Goal: Task Accomplishment & Management: Complete application form

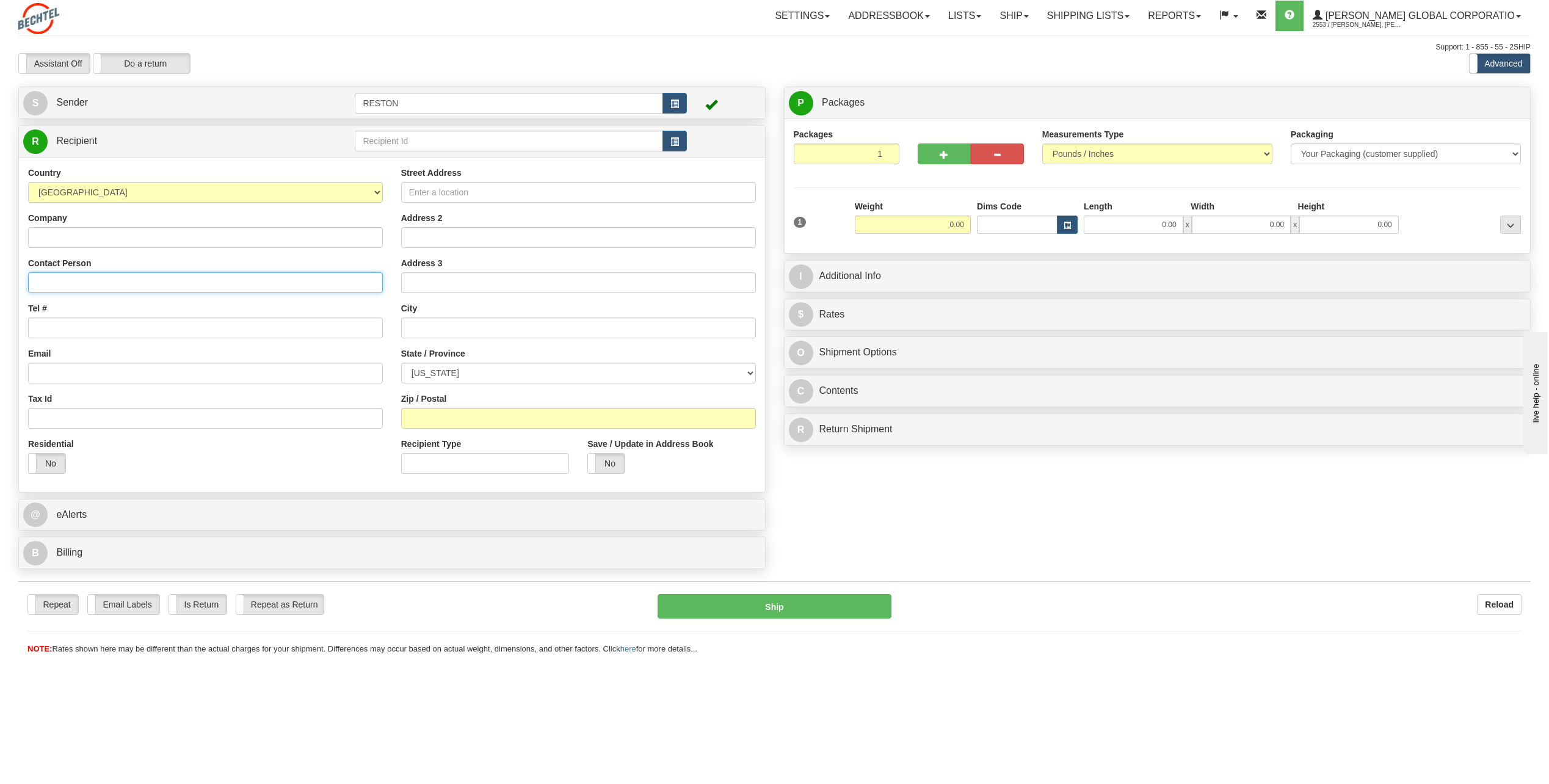
click at [68, 281] on input "Contact Person" at bounding box center [205, 282] width 355 height 21
type input "[PERSON_NAME]"
click at [663, 193] on input "Street Address" at bounding box center [578, 192] width 355 height 21
paste input "[STREET_ADDRESS]"
type input "[STREET_ADDRESS]"
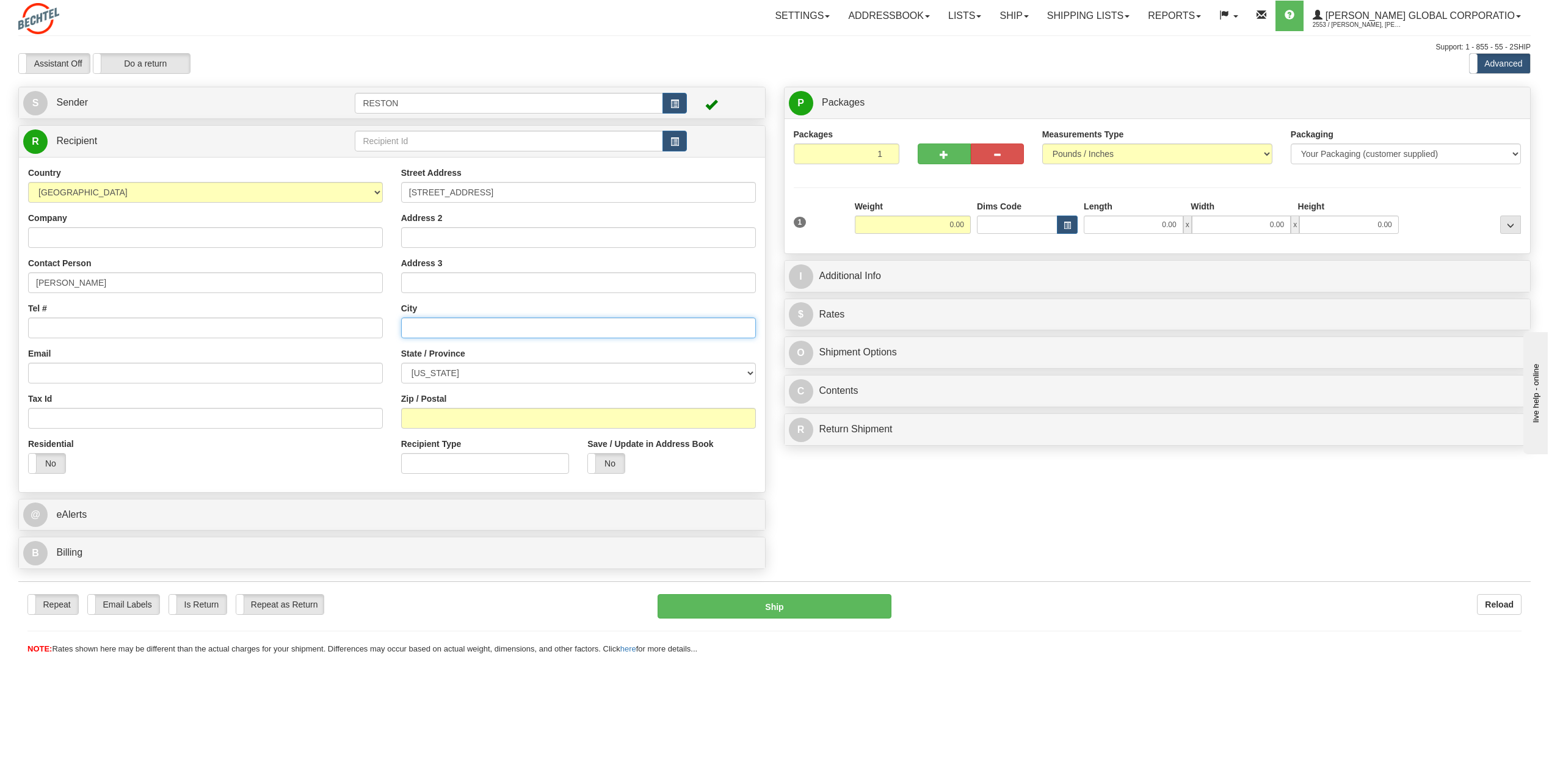
click at [605, 333] on input "text" at bounding box center [578, 327] width 355 height 21
paste input "Augusta"
type input "Augusta"
click at [597, 363] on select "[US_STATE] [US_STATE] [US_STATE] [US_STATE] Armed Forces America Armed Forces E…" at bounding box center [578, 373] width 355 height 21
select select "GA"
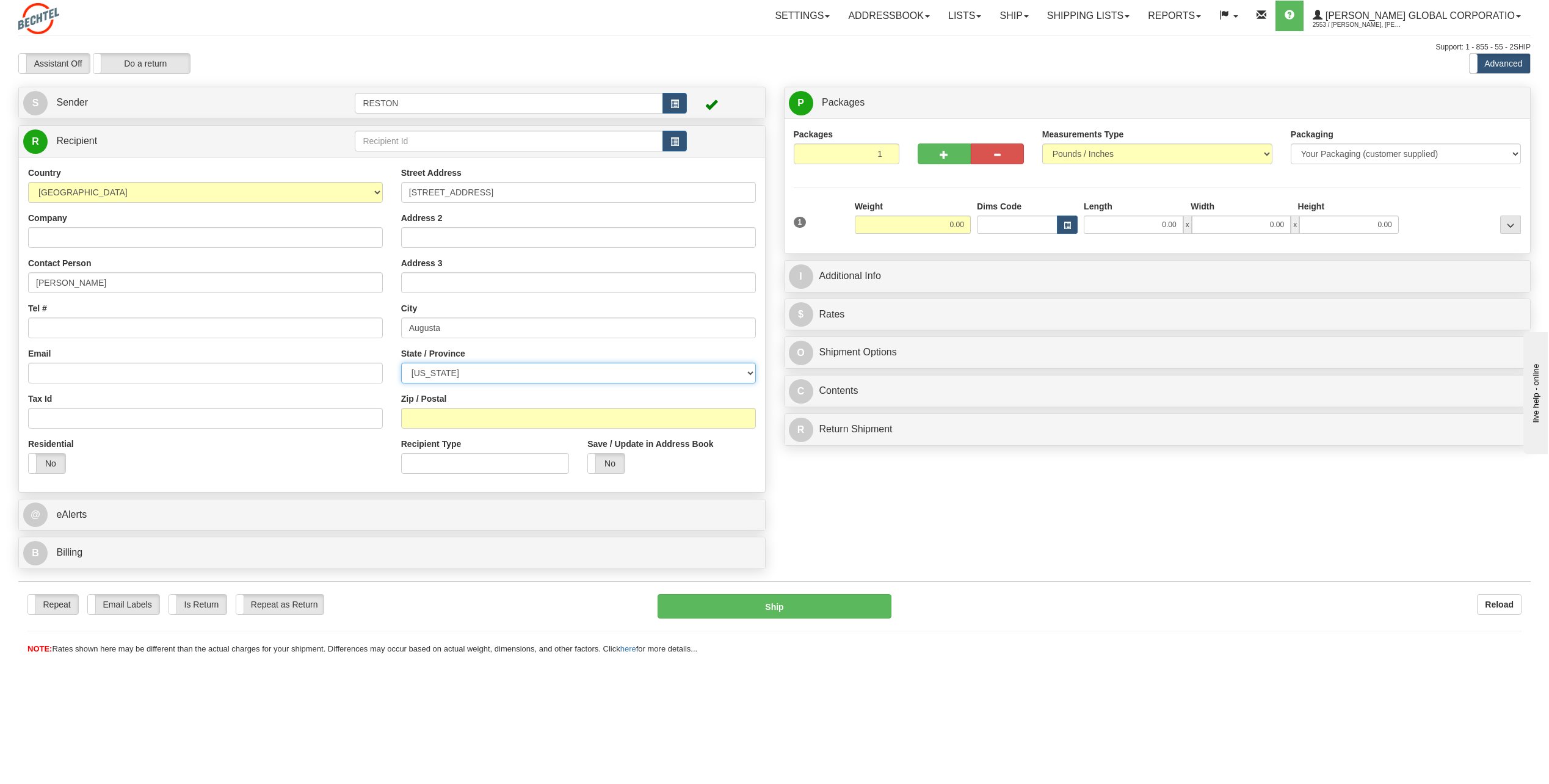
click at [401, 362] on select "[US_STATE] [US_STATE] [US_STATE] [US_STATE] Armed Forces America Armed Forces E…" at bounding box center [578, 373] width 355 height 21
click at [447, 408] on input "Zip / Postal" at bounding box center [578, 418] width 355 height 21
click at [527, 430] on div "Street Address [STREET_ADDRESS] Address 2 Address 3 City [GEOGRAPHIC_DATA] Stat…" at bounding box center [579, 324] width 373 height 316
click at [527, 421] on input "Zip / Postal" at bounding box center [578, 418] width 355 height 21
paste input "30907"
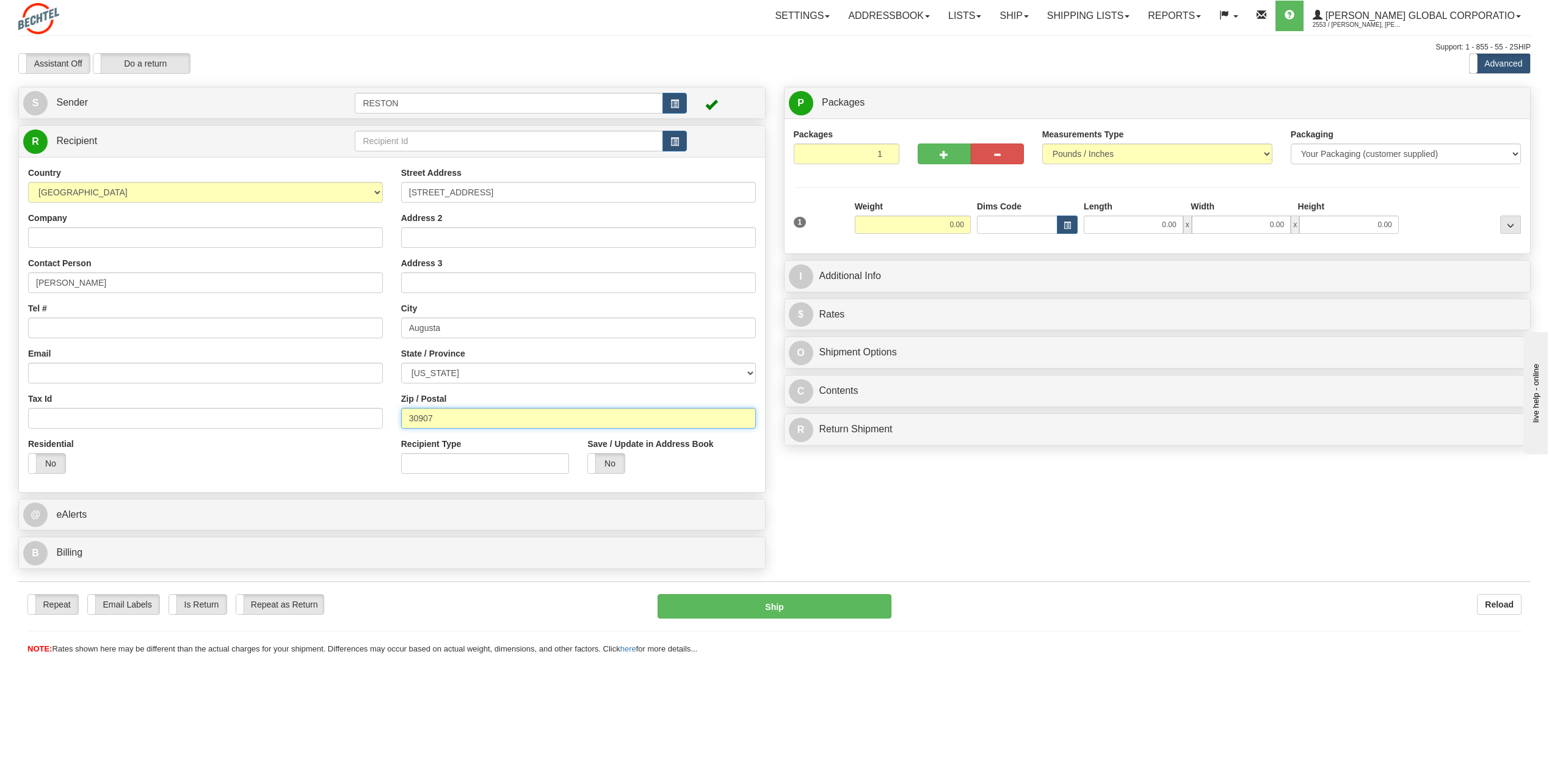
type input "30907"
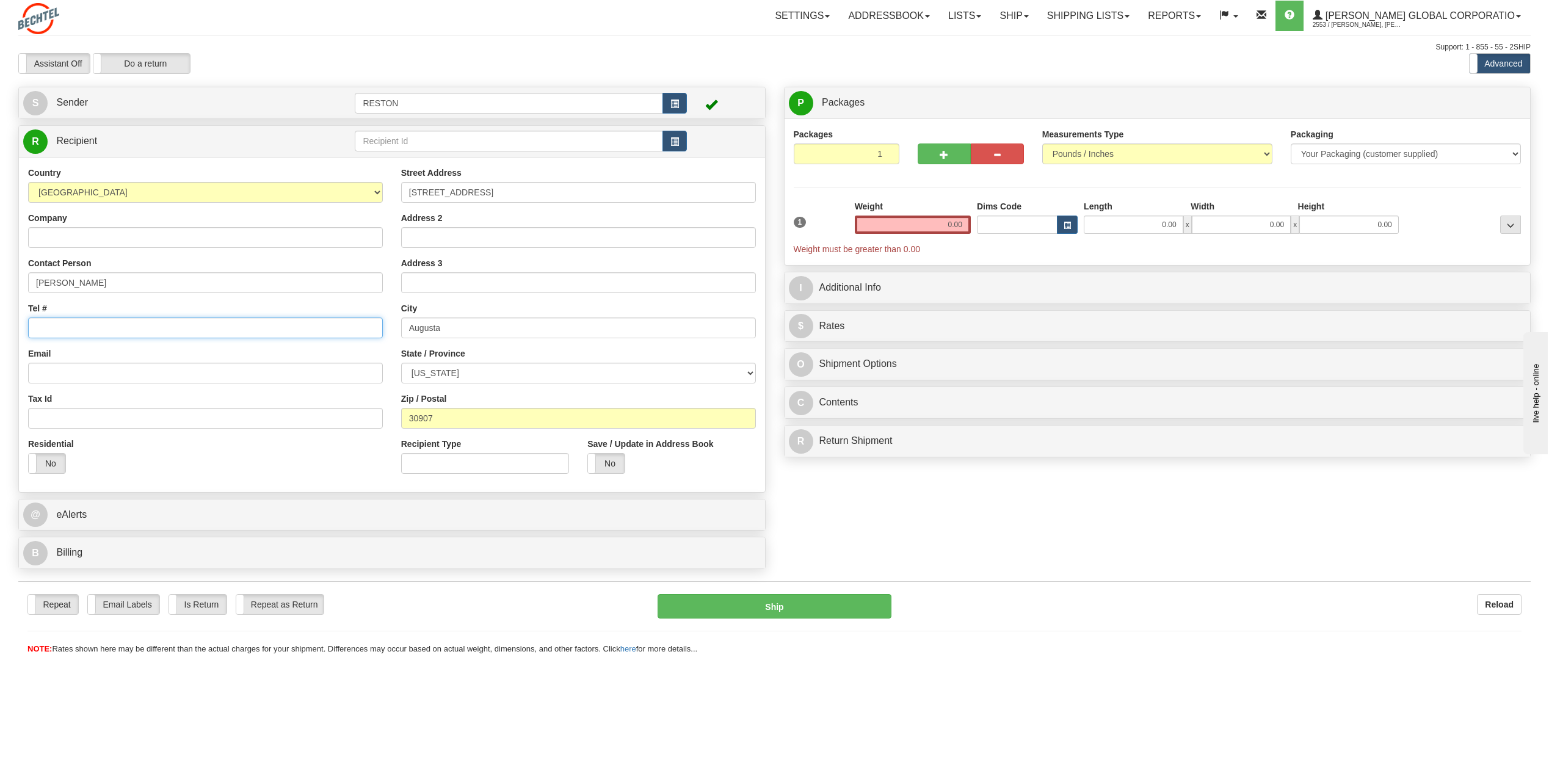
click at [273, 337] on input "Tel #" at bounding box center [205, 327] width 355 height 21
paste input "[PHONE_NUMBER]"
type input "[PHONE_NUMBER]"
click at [265, 381] on input "Email" at bounding box center [205, 373] width 355 height 21
paste input "[EMAIL_ADDRESS][PERSON_NAME][DOMAIN_NAME]"
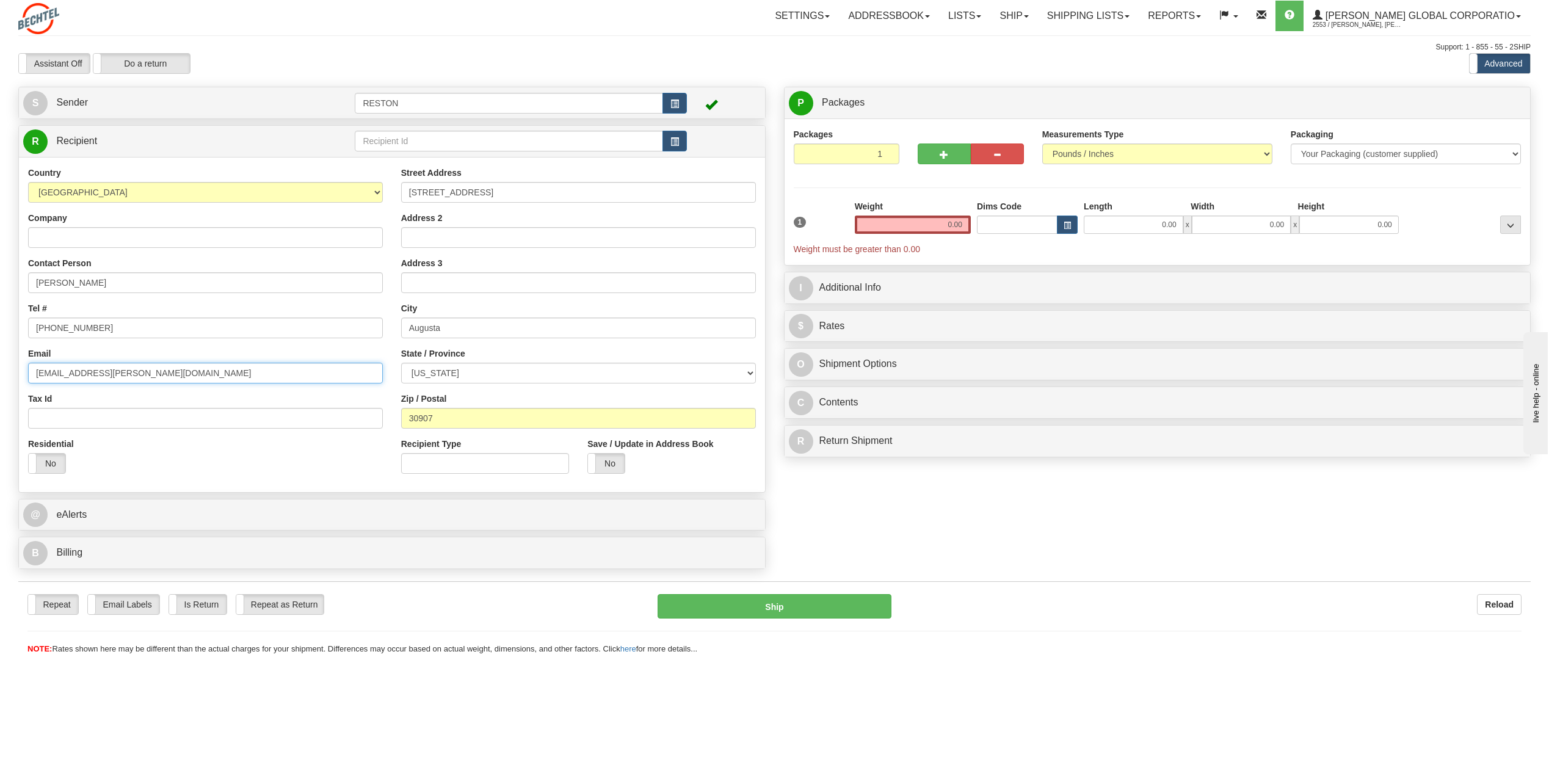
type input "[EMAIL_ADDRESS][PERSON_NAME][DOMAIN_NAME]"
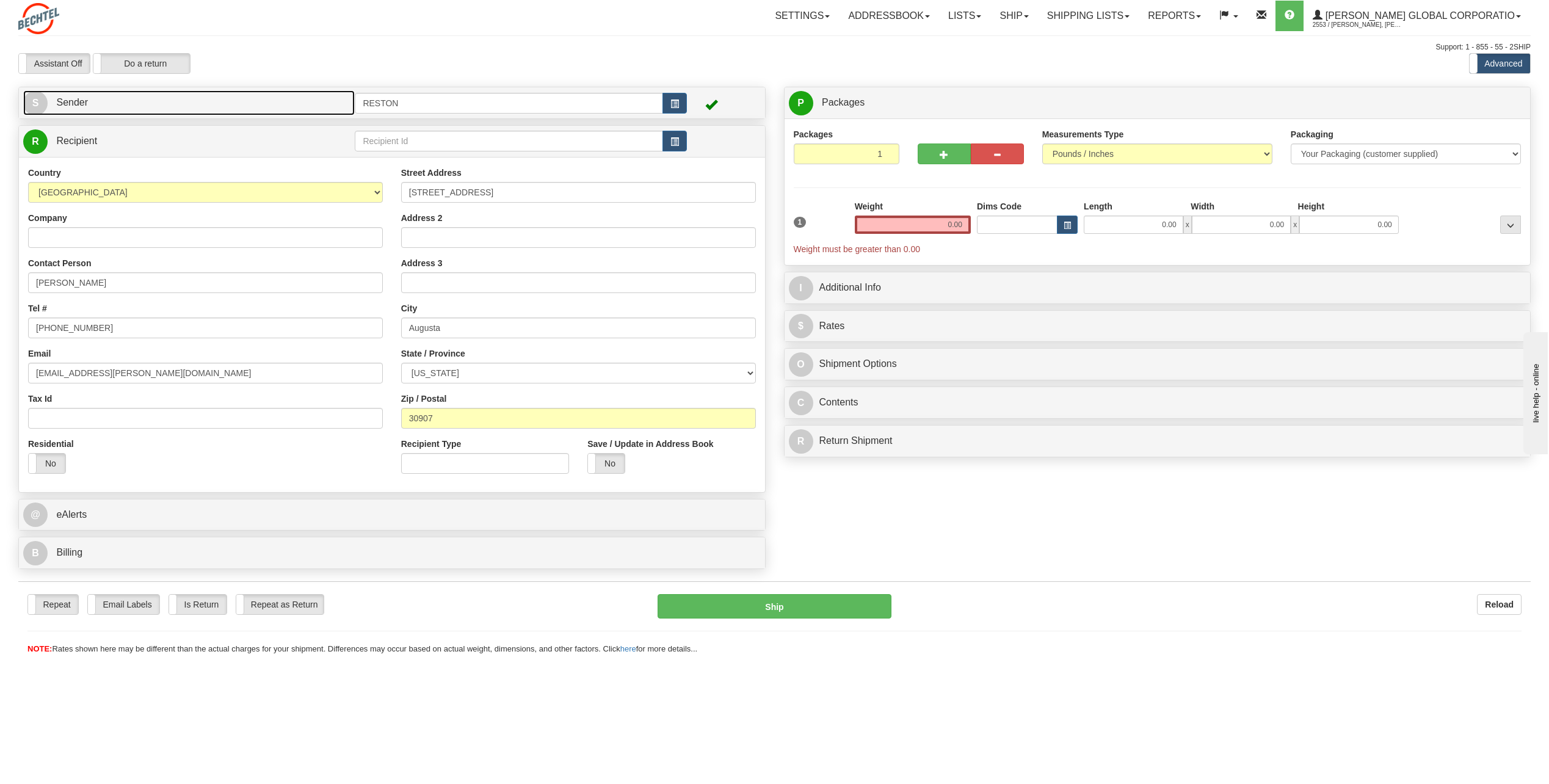
click at [305, 111] on link "S Sender" at bounding box center [189, 103] width 332 height 25
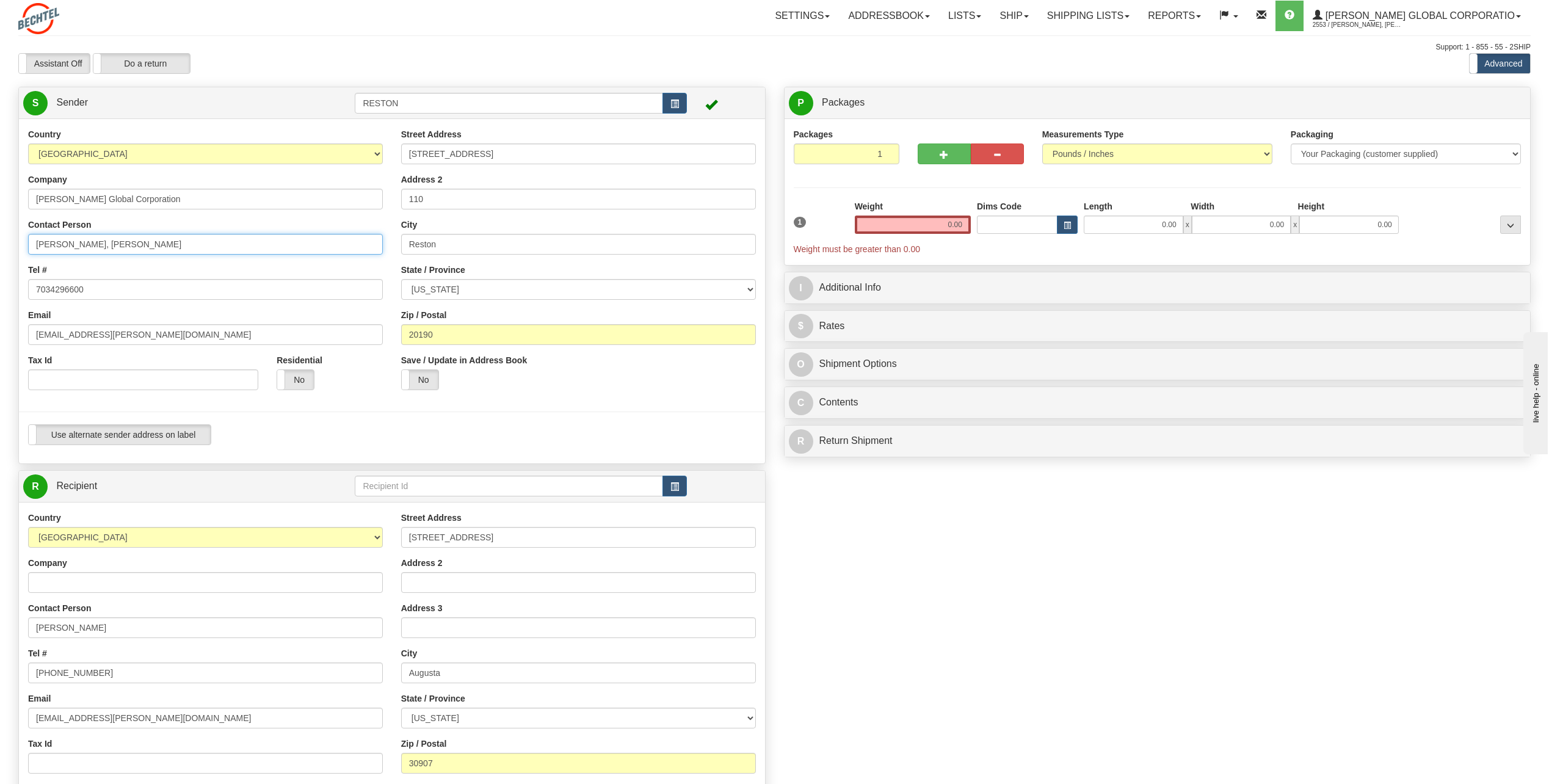
drag, startPoint x: 140, startPoint y: 239, endPoint x: 100, endPoint y: 255, distance: 43.1
click at [100, 255] on div "Country [GEOGRAPHIC_DATA] [GEOGRAPHIC_DATA] [GEOGRAPHIC_DATA] [GEOGRAPHIC_DATA]…" at bounding box center [205, 263] width 373 height 271
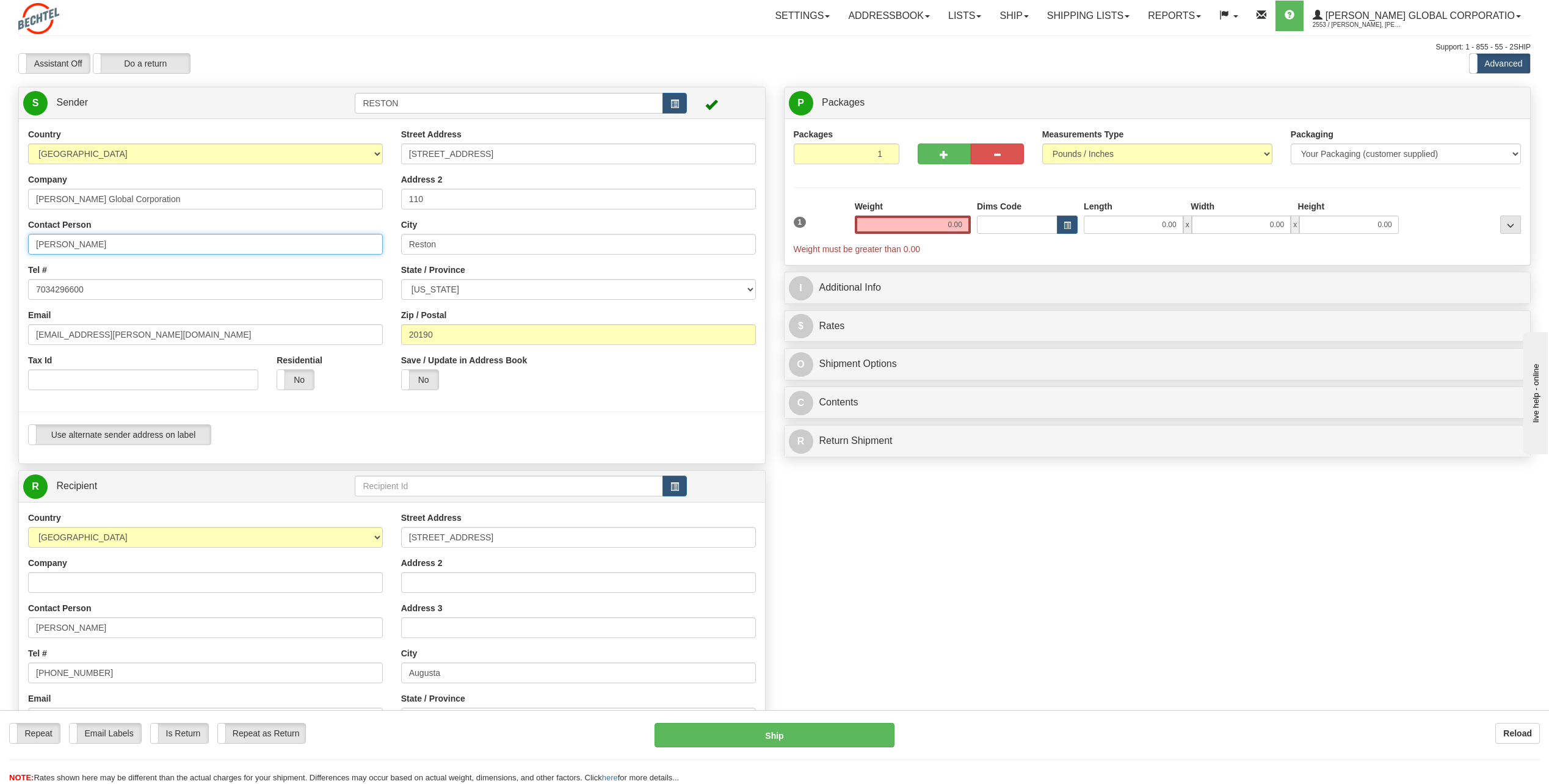
type input "[PERSON_NAME]"
click at [951, 225] on input "0.00" at bounding box center [912, 224] width 116 height 18
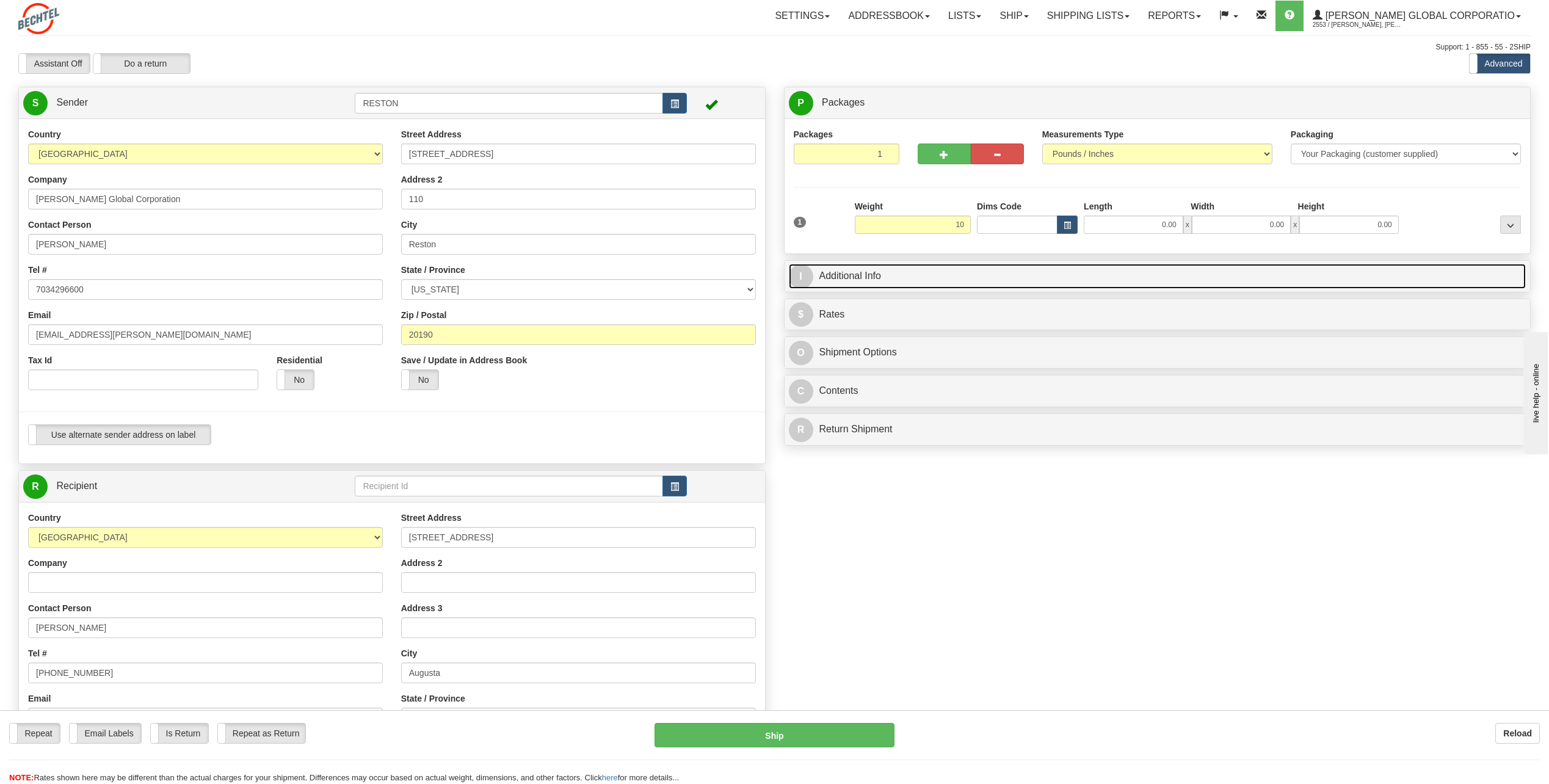
type input "10.00"
click at [1061, 285] on link "I Additional Info" at bounding box center [1158, 276] width 738 height 25
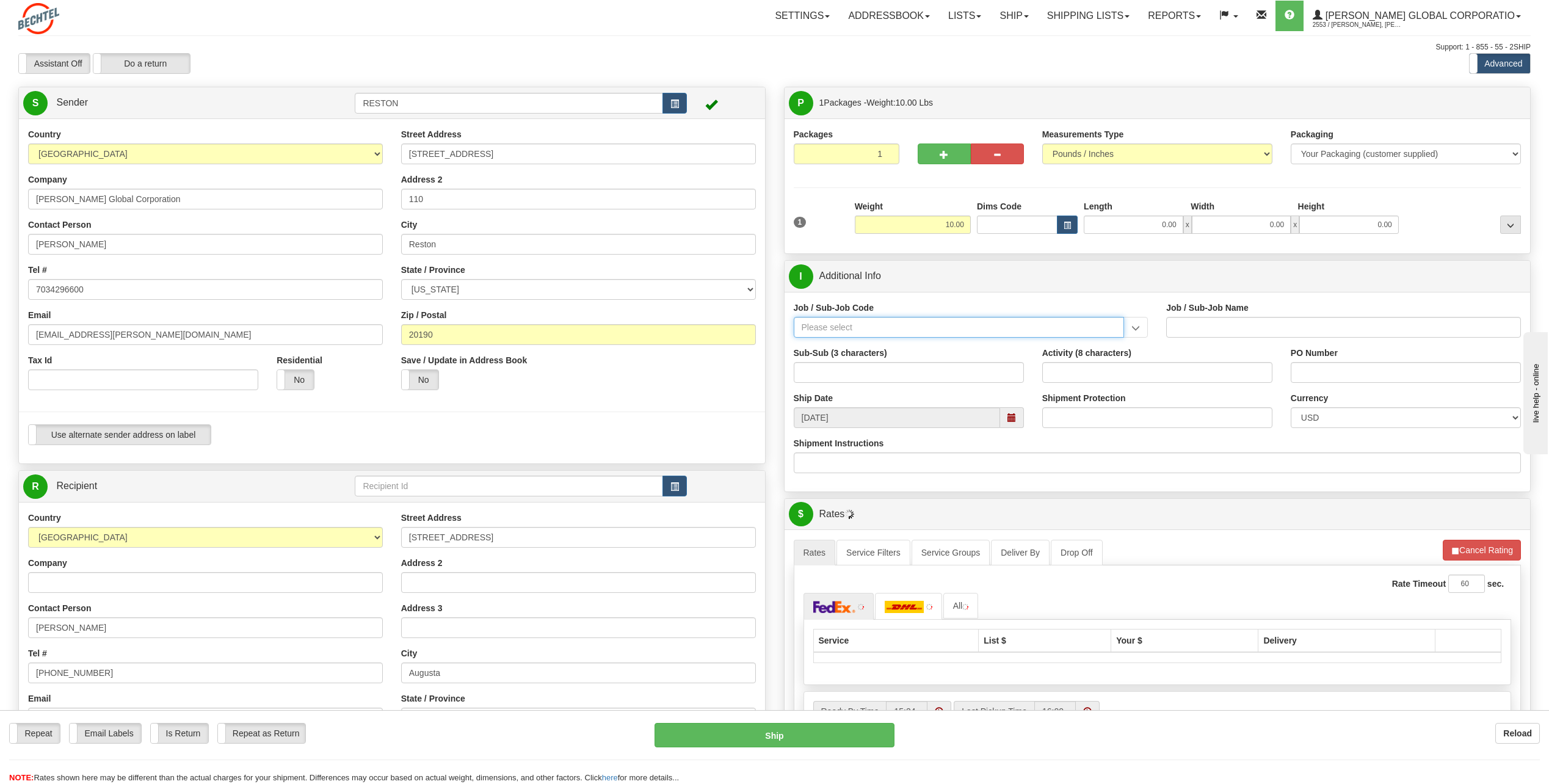
click at [893, 318] on input "Job / Sub-Job Code" at bounding box center [959, 327] width 331 height 21
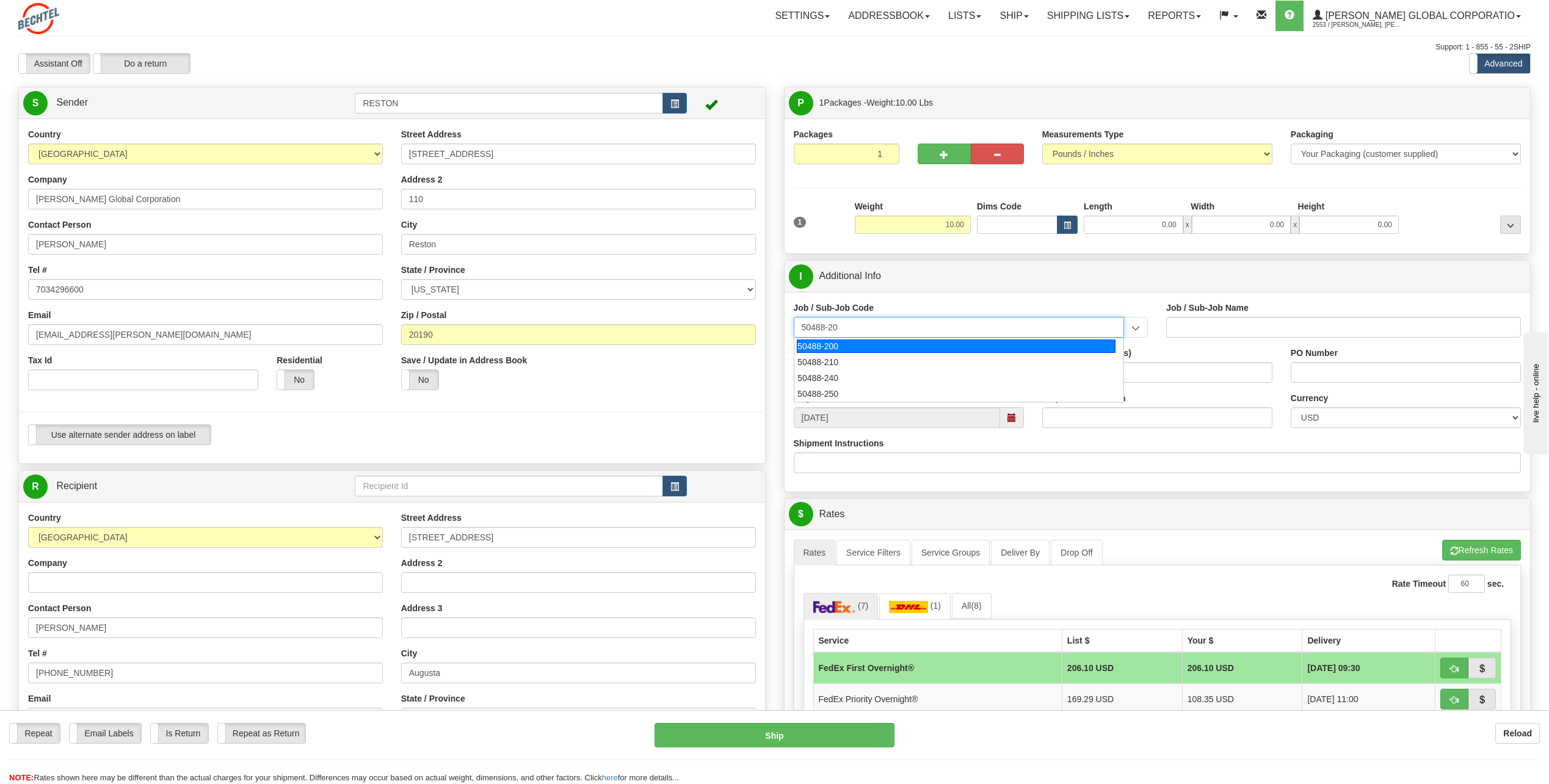
type input "50488-200"
click at [900, 344] on div "50488-200" at bounding box center [956, 346] width 319 height 13
type input "IT-GEN. USER SERVICE - [GEOGRAPHIC_DATA]"
type input "50488-200"
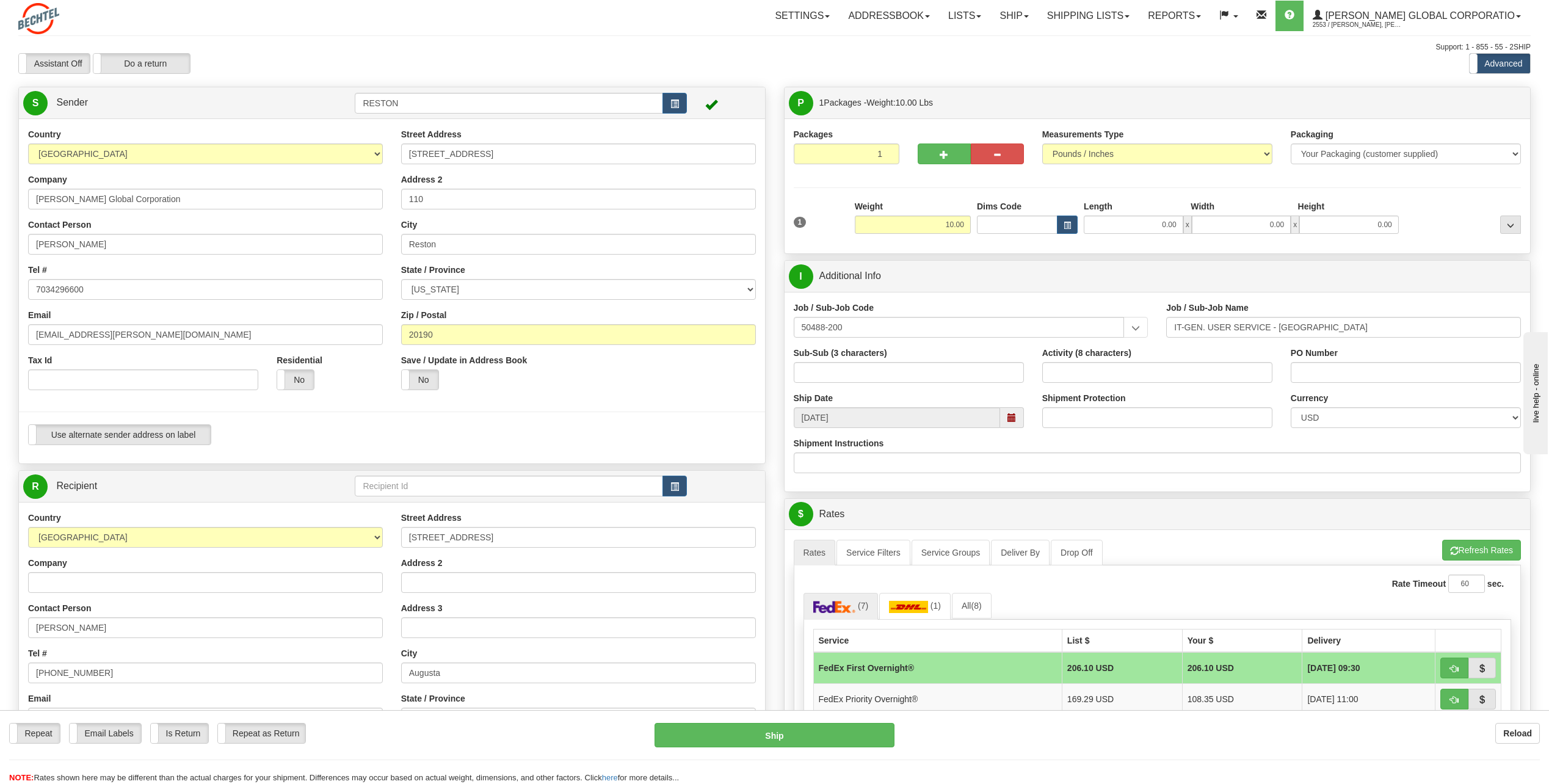
click at [1058, 408] on div "Shipment Protection" at bounding box center [1158, 410] width 230 height 36
click at [1066, 420] on input "Shipment Protection" at bounding box center [1158, 417] width 230 height 21
type input "1400"
click at [1314, 461] on input "Shipment Instructions" at bounding box center [1158, 462] width 728 height 21
type input "handle with care fragile"
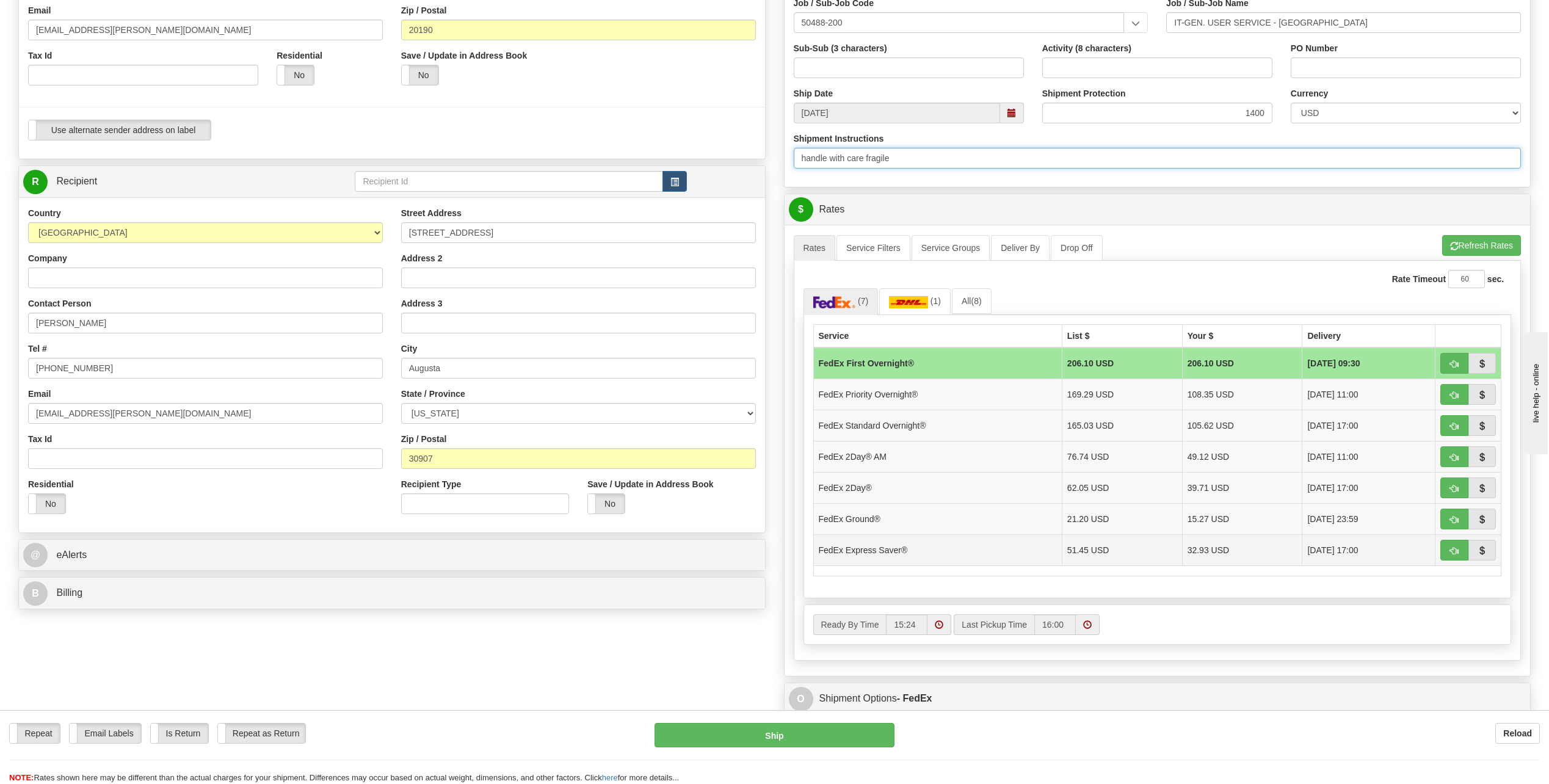
scroll to position [305, 0]
click at [1447, 396] on button "button" at bounding box center [1454, 393] width 28 height 21
type input "01"
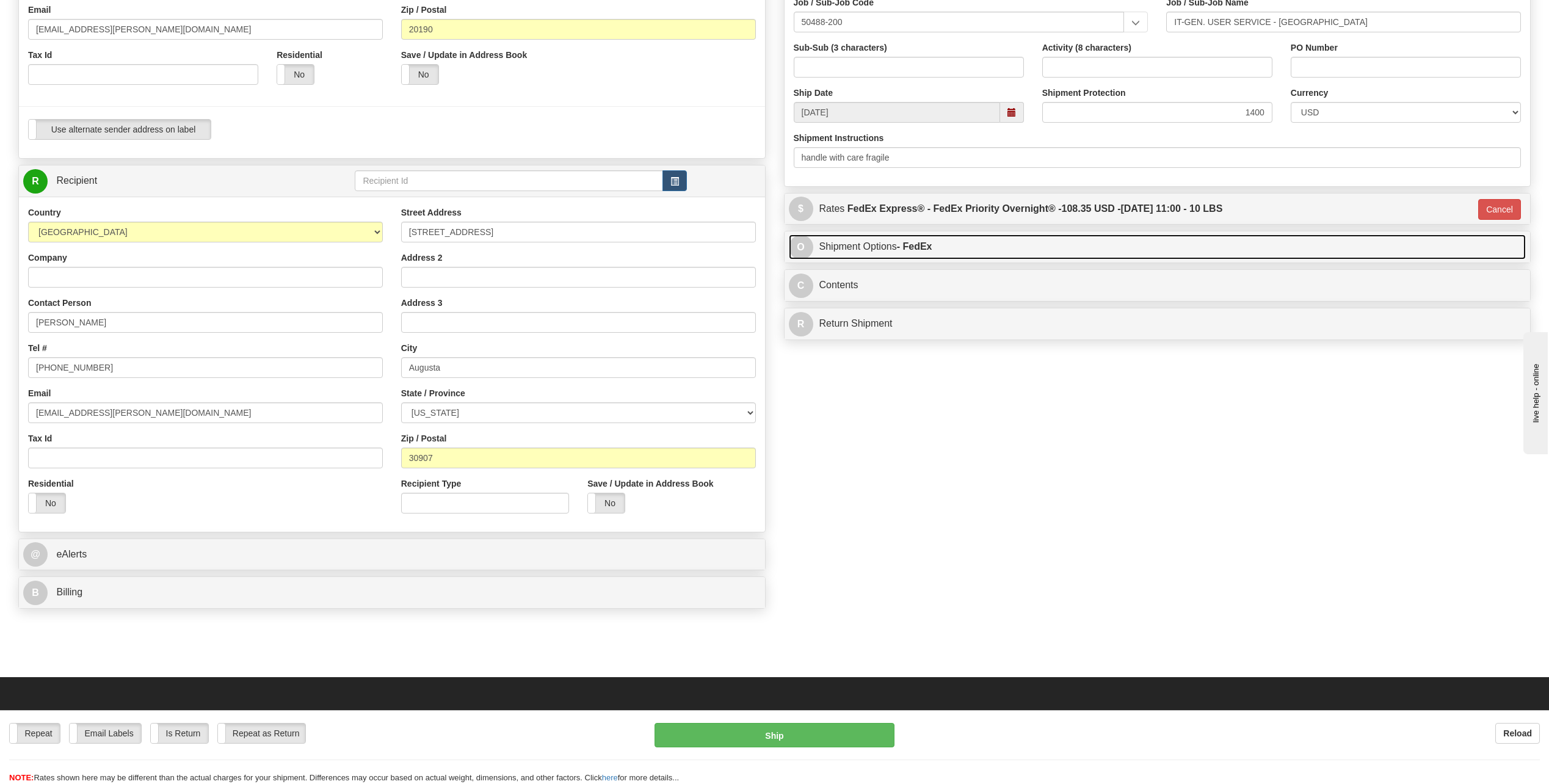
click at [1056, 246] on link "O Shipment Options - FedEx" at bounding box center [1158, 247] width 738 height 25
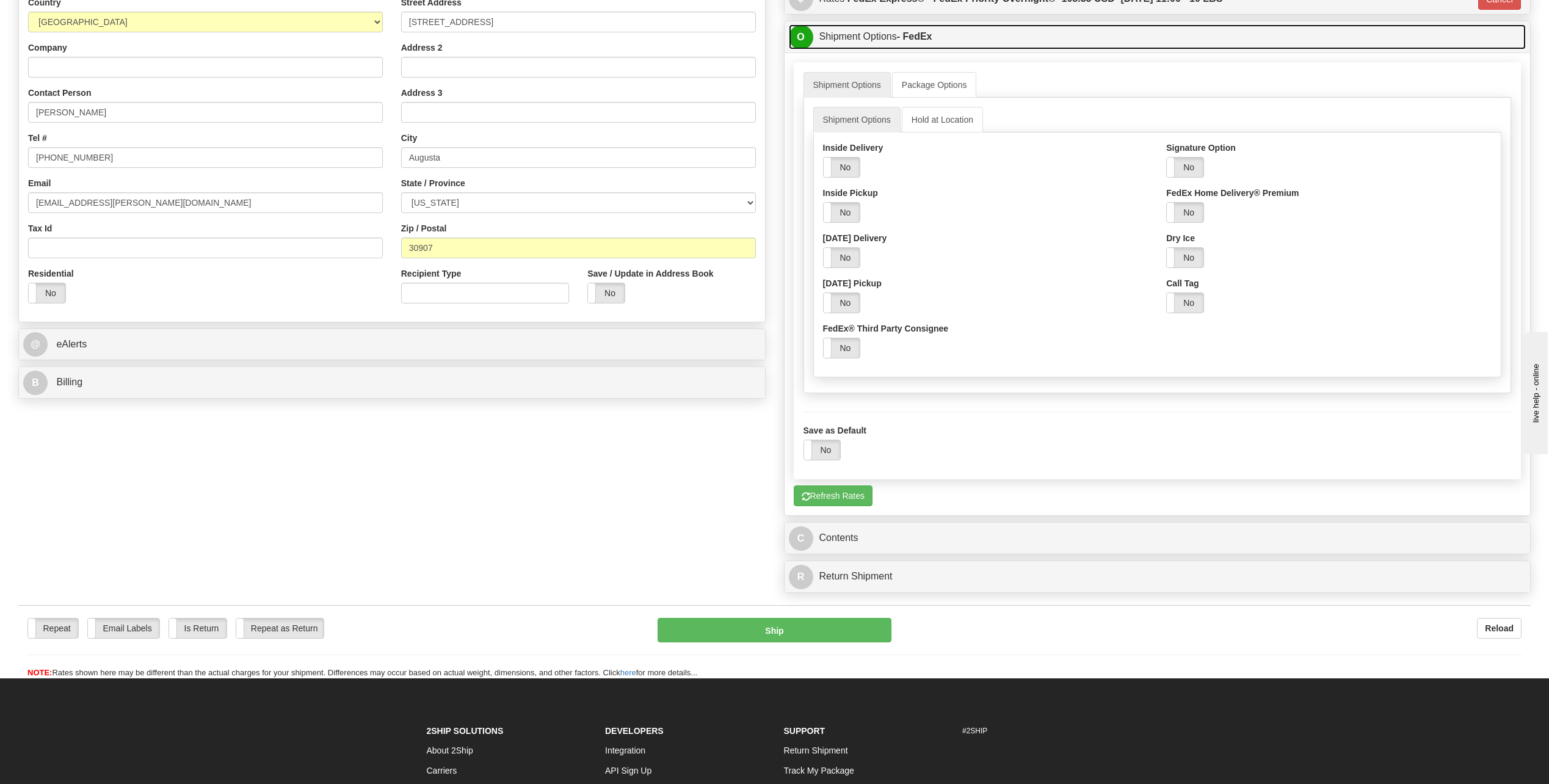
scroll to position [550, 0]
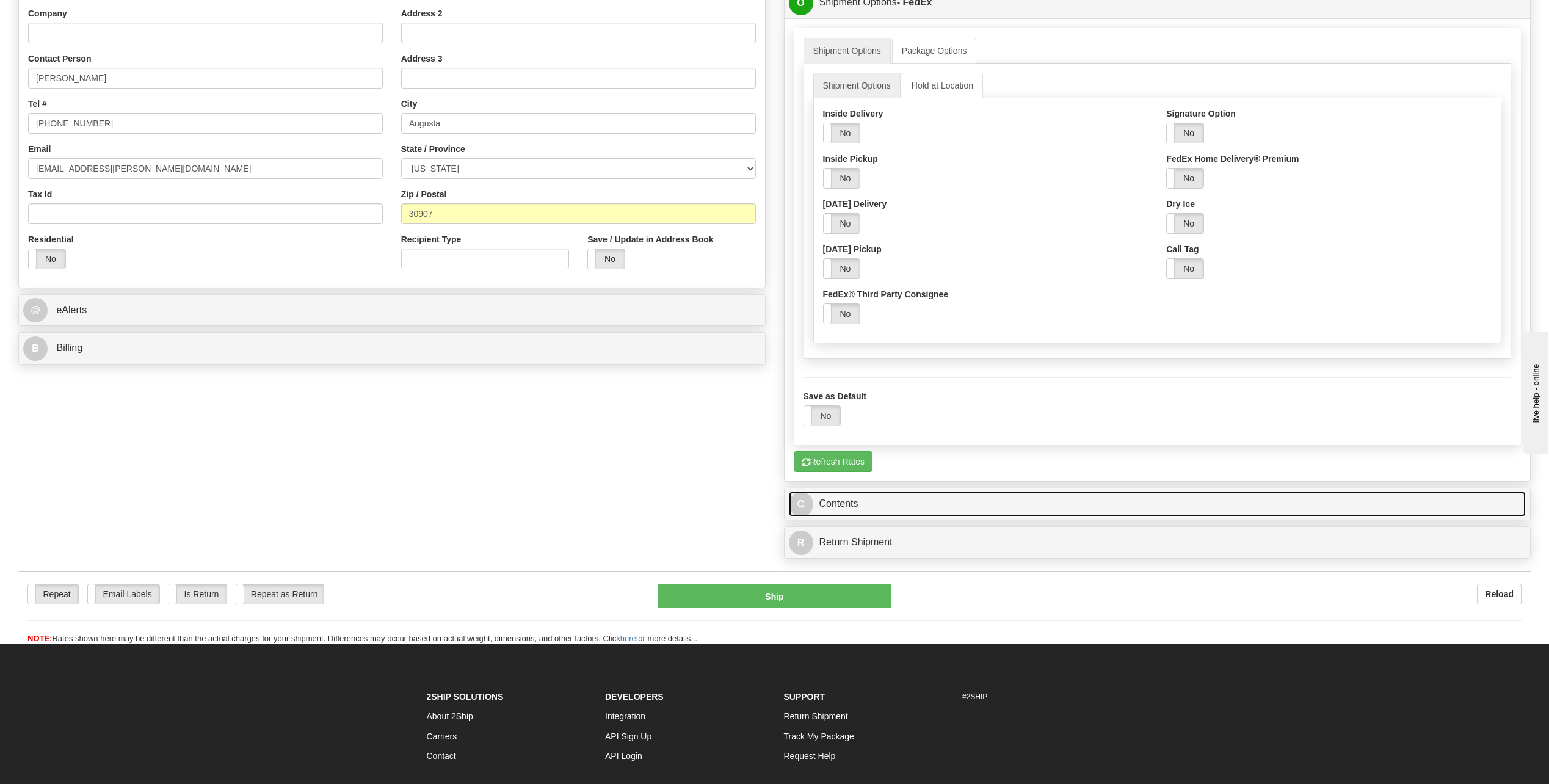
click at [941, 510] on link "C Contents" at bounding box center [1158, 504] width 738 height 25
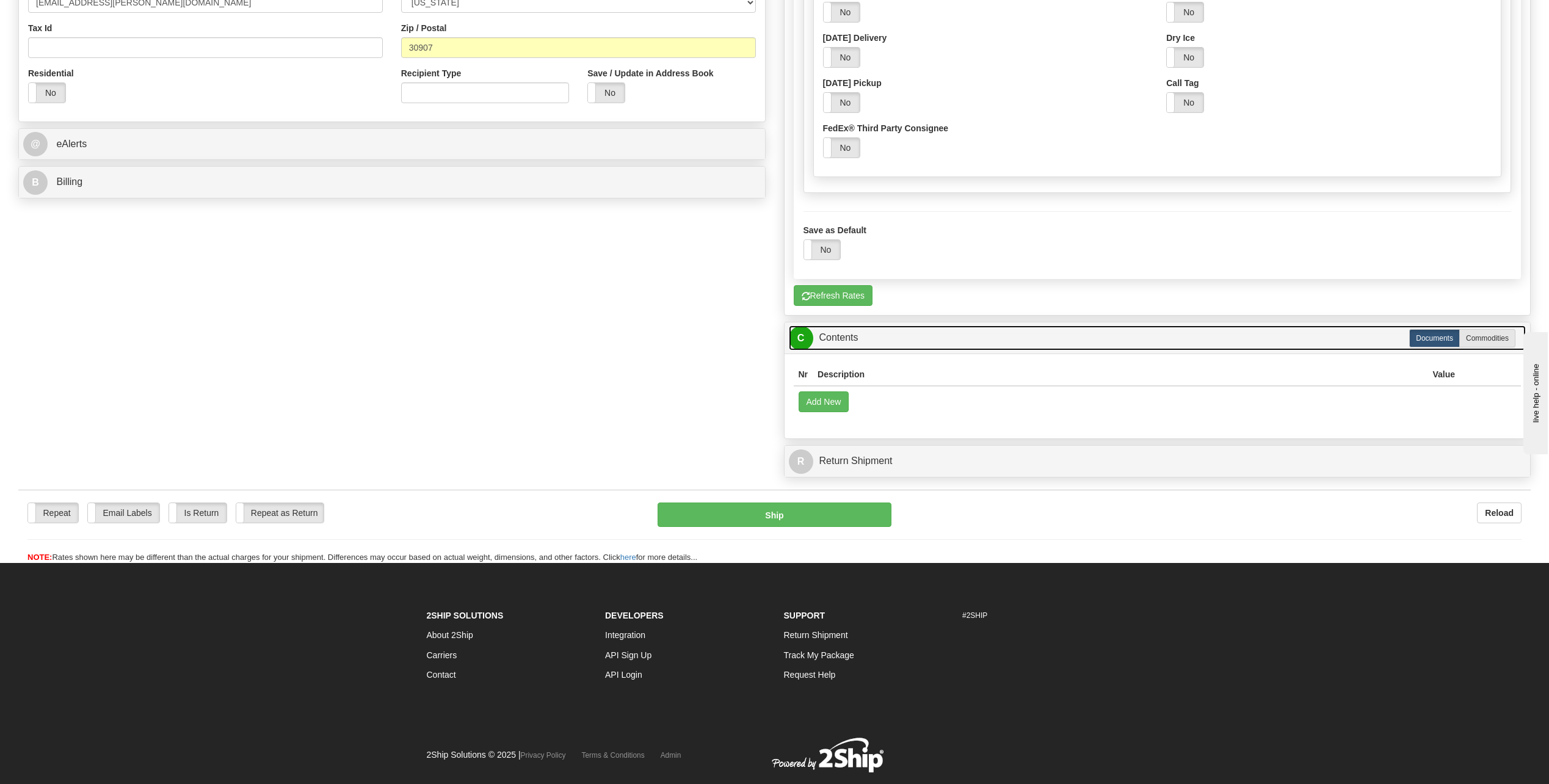
scroll to position [732, 0]
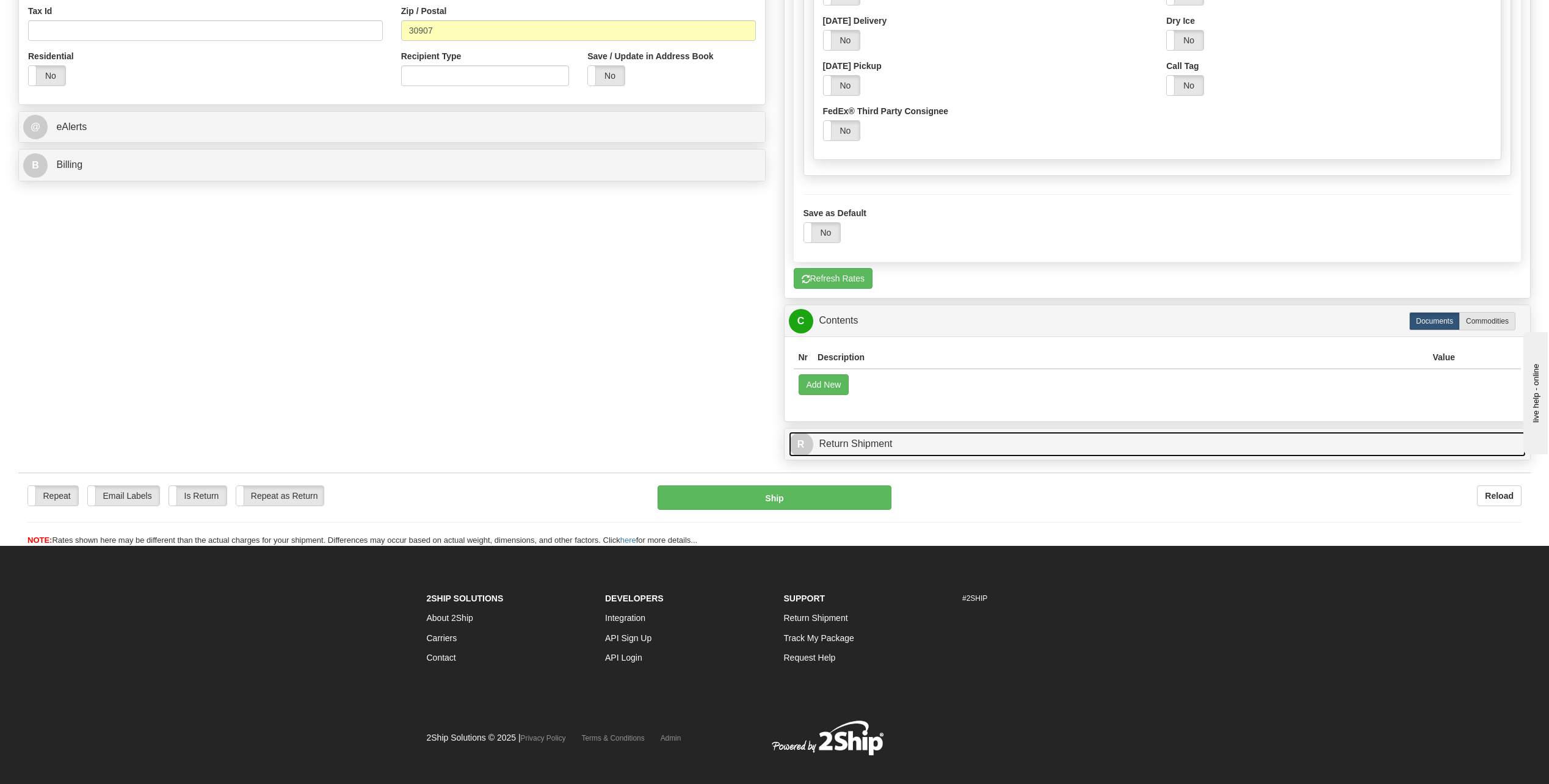
click at [978, 449] on link "R Return Shipment" at bounding box center [1158, 444] width 738 height 25
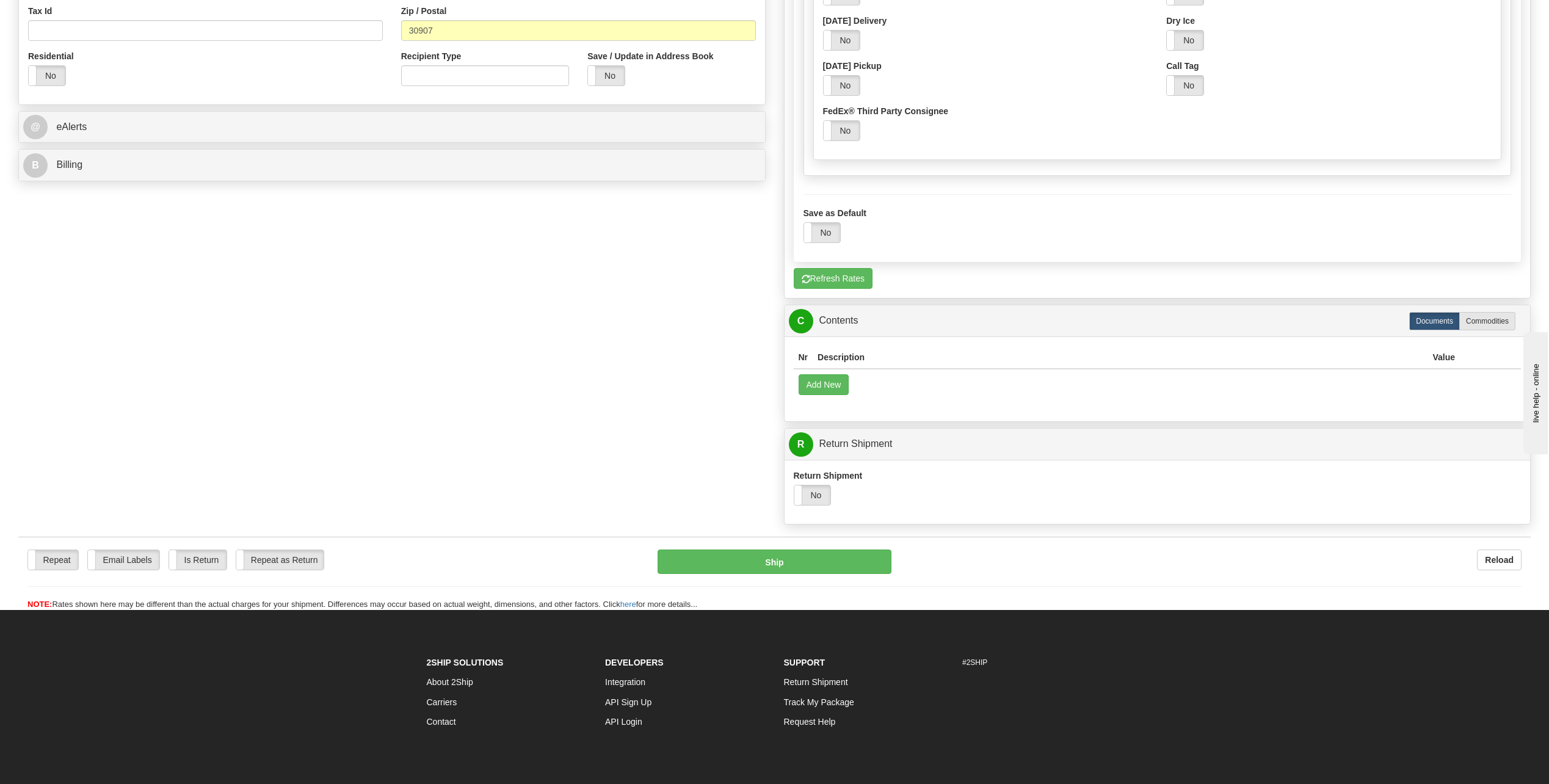
click at [827, 507] on div "Return Shipment Yes No" at bounding box center [972, 492] width 373 height 45
click at [821, 498] on label "No" at bounding box center [813, 495] width 36 height 19
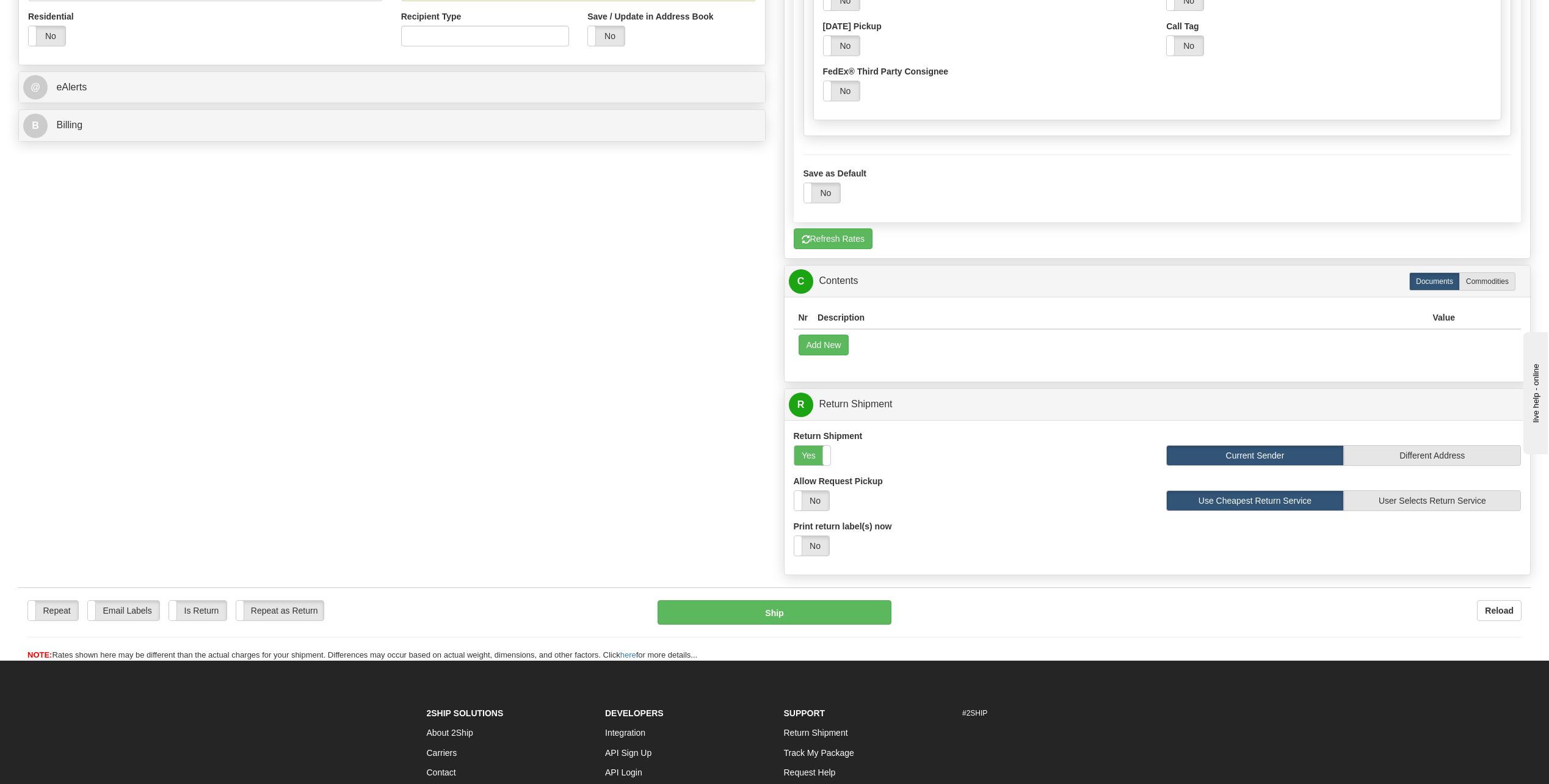
scroll to position [793, 0]
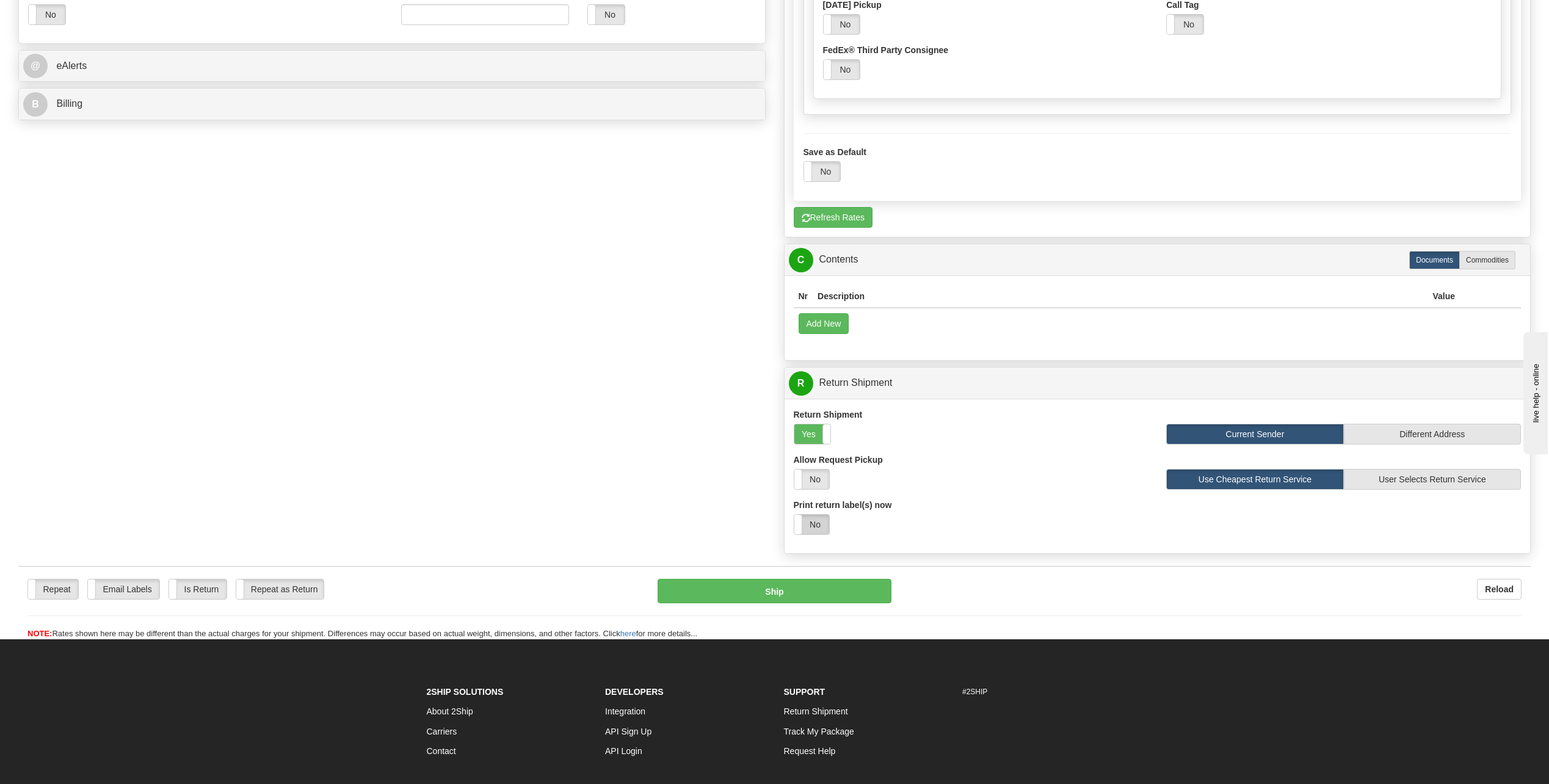
click at [821, 523] on label "No" at bounding box center [811, 524] width 35 height 19
select select "1"
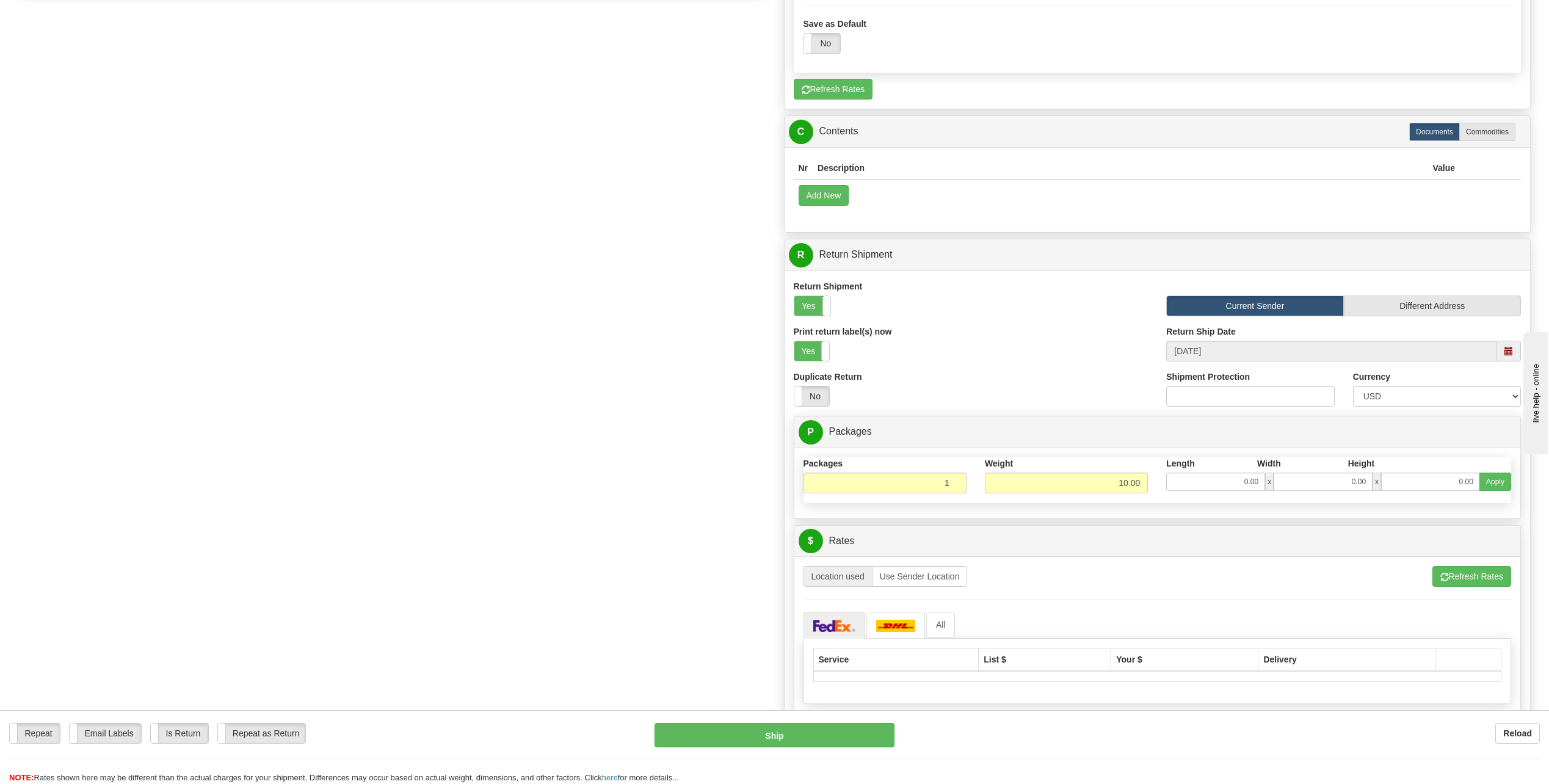
scroll to position [916, 0]
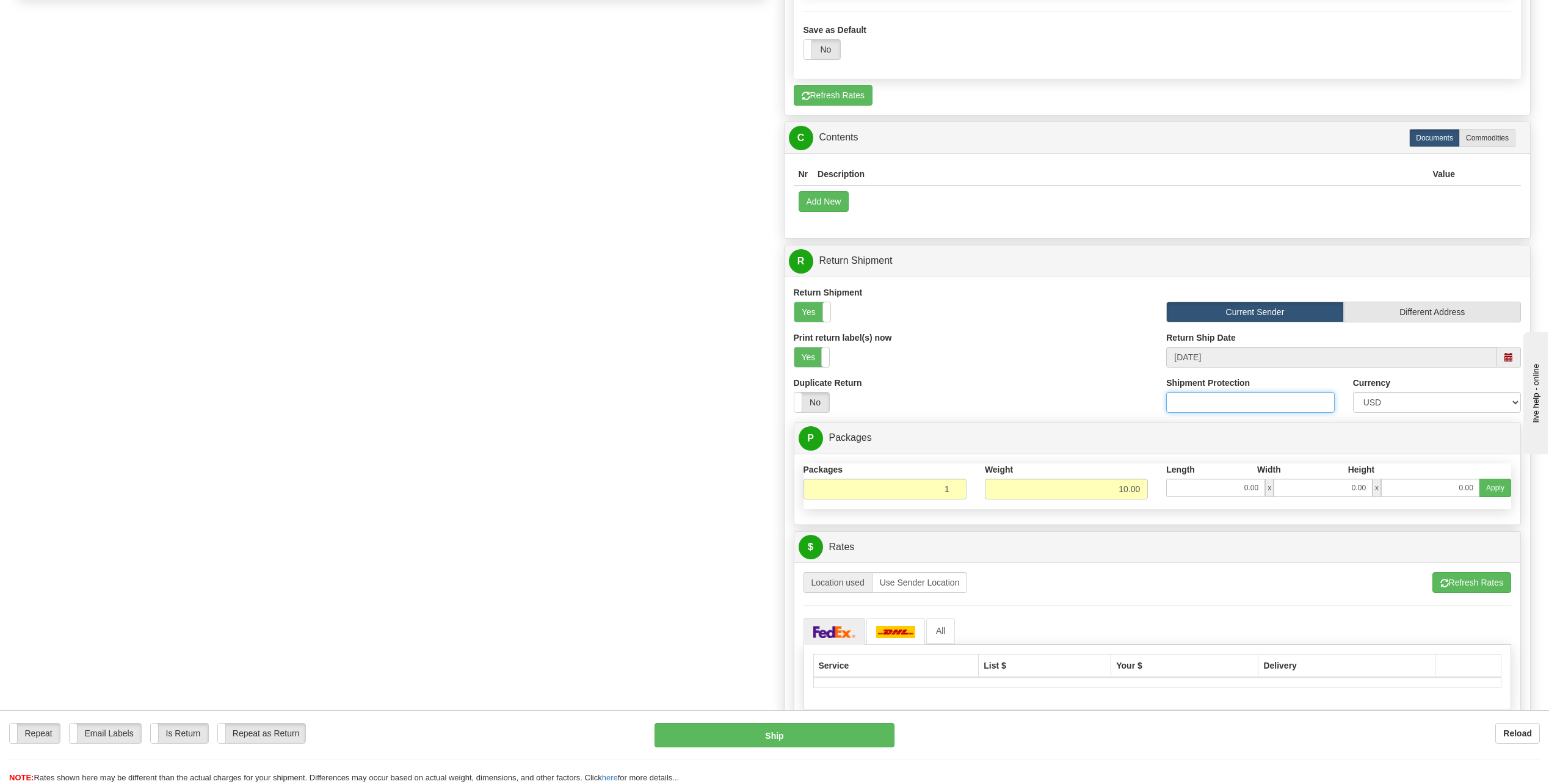
click at [1285, 401] on input "Shipment Protection" at bounding box center [1250, 402] width 168 height 21
type input "8"
type input "1"
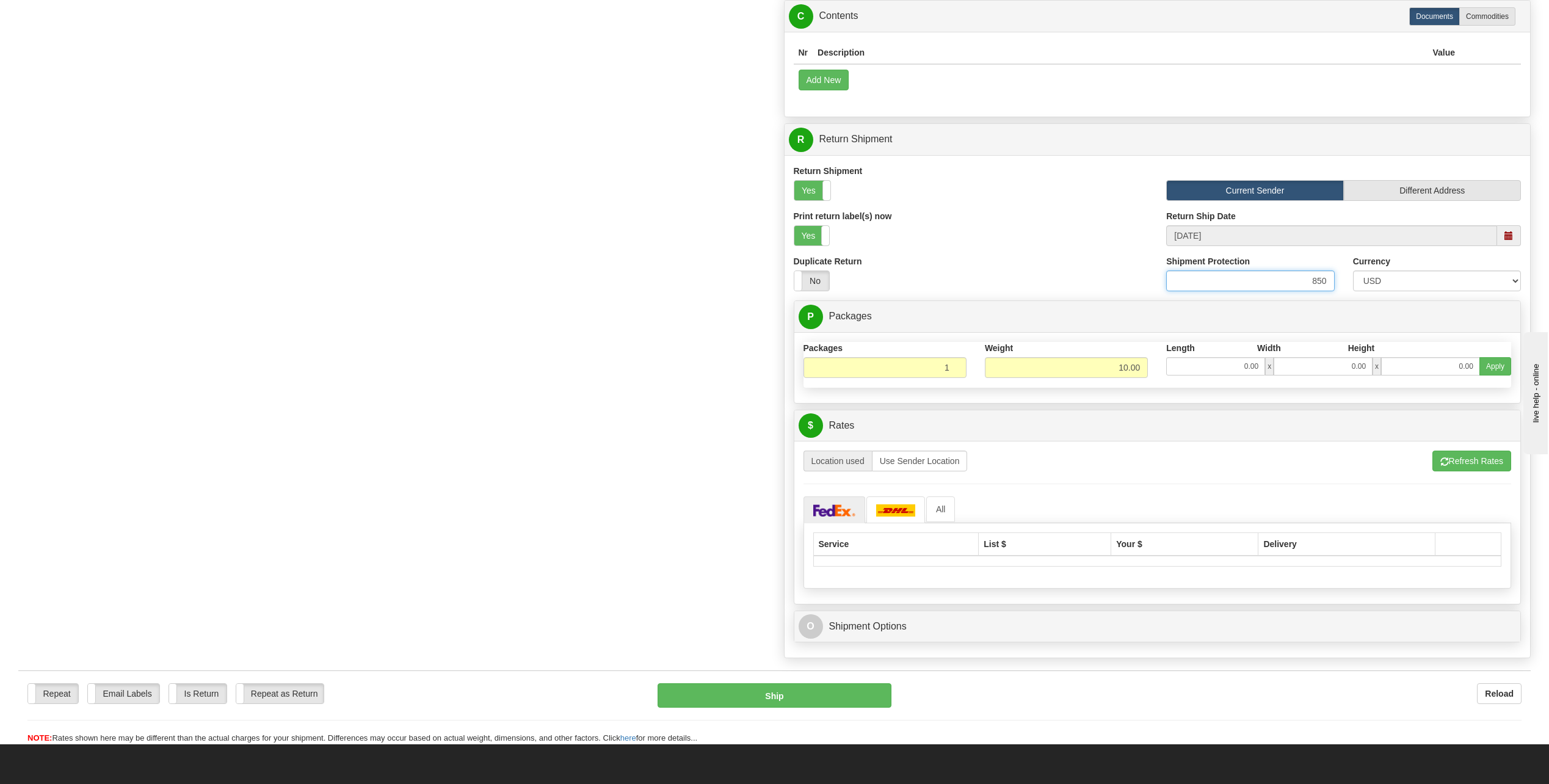
scroll to position [1038, 0]
type input "850"
click at [1480, 461] on button "Refresh Rates" at bounding box center [1472, 460] width 79 height 21
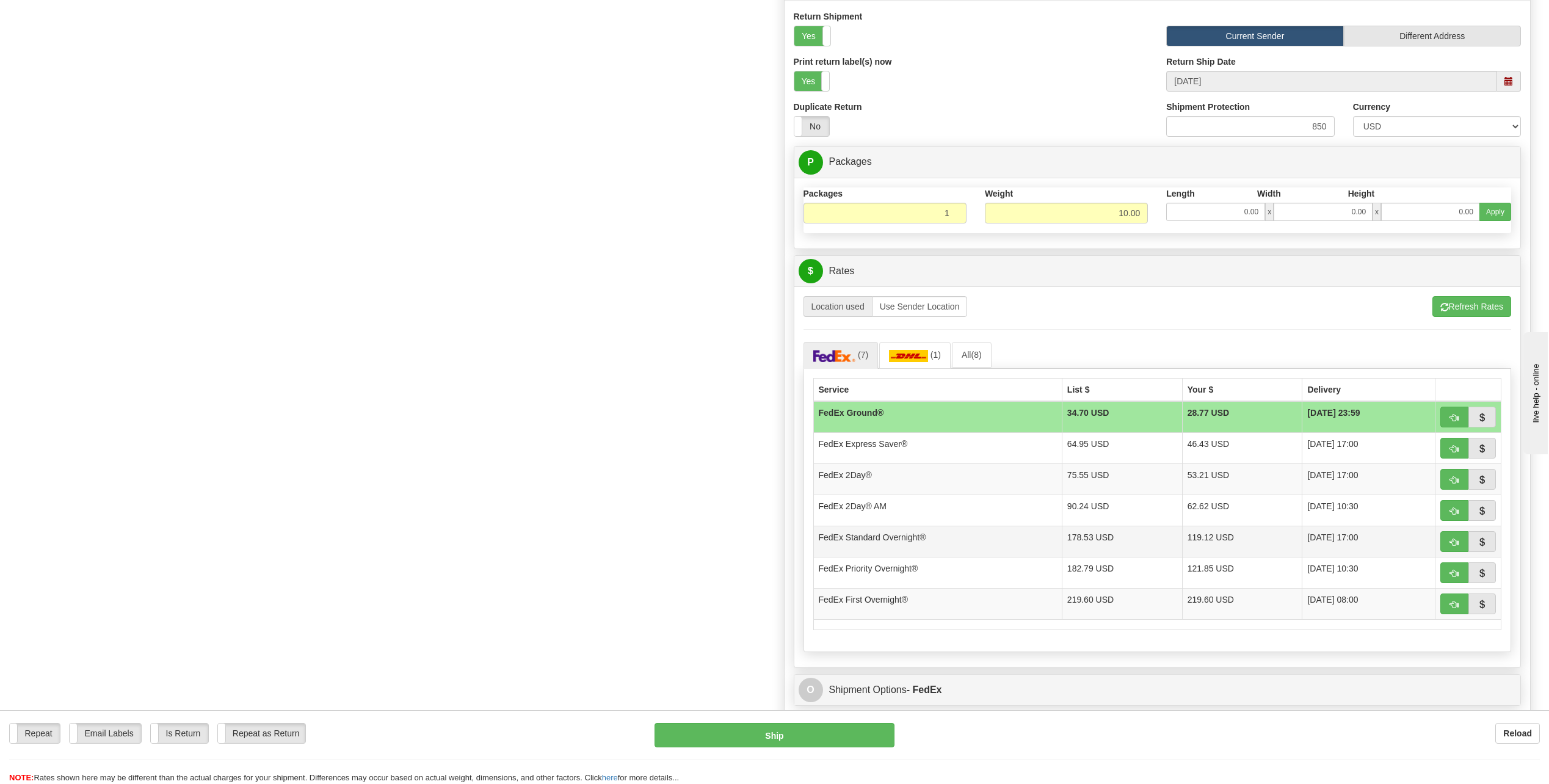
scroll to position [1221, 0]
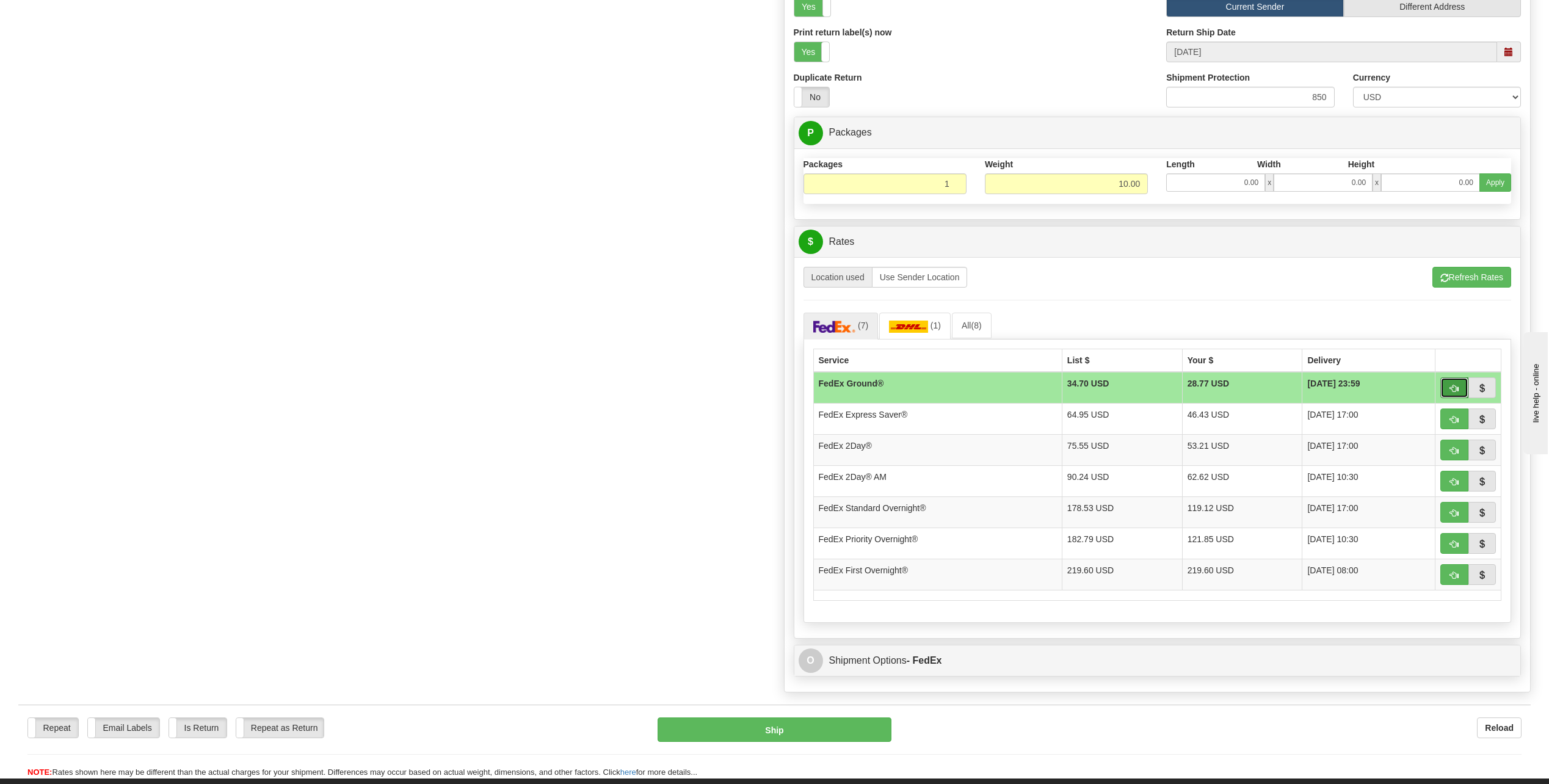
click at [1455, 389] on span "button" at bounding box center [1455, 388] width 9 height 8
type input "92"
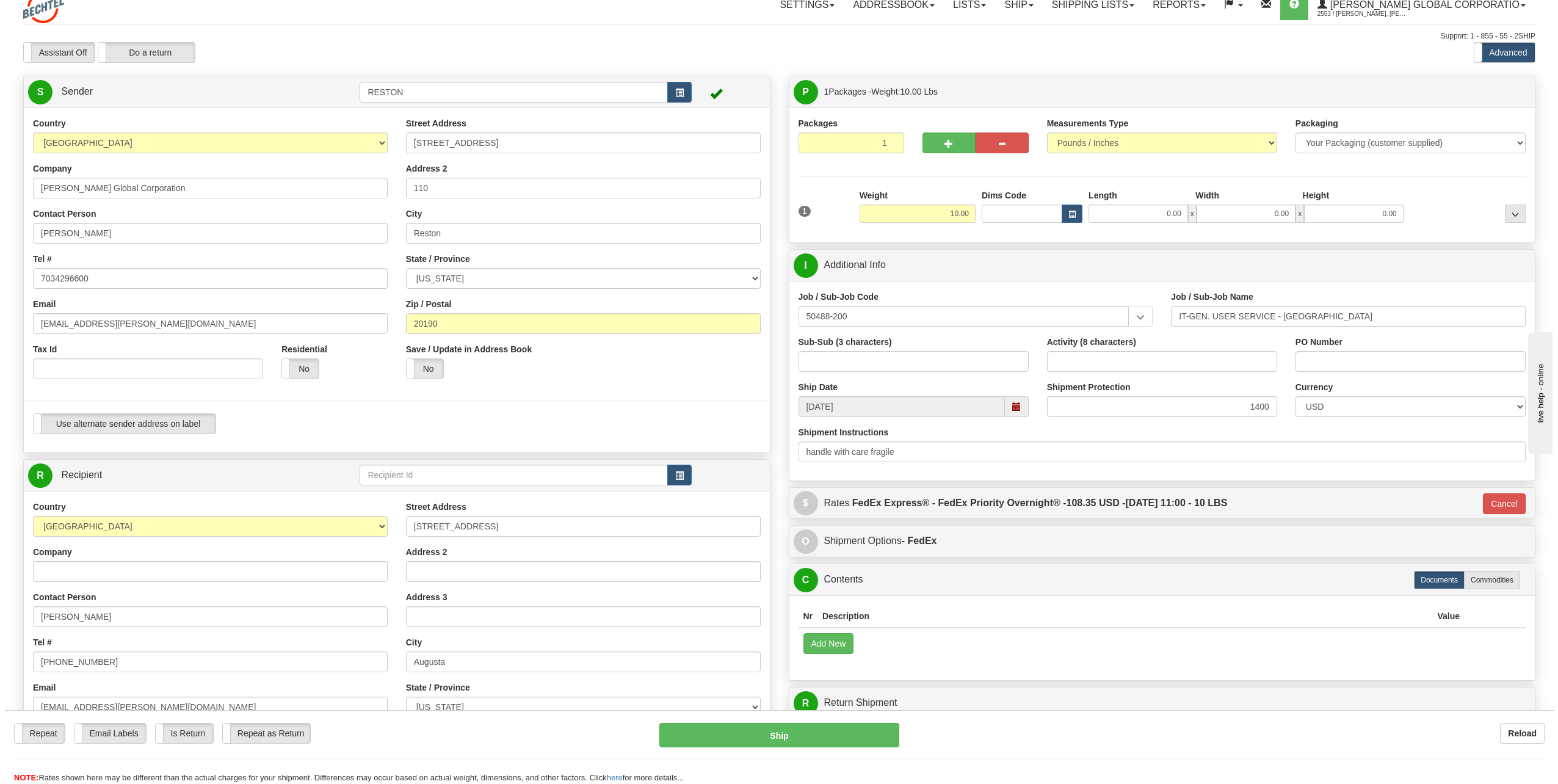
scroll to position [0, 0]
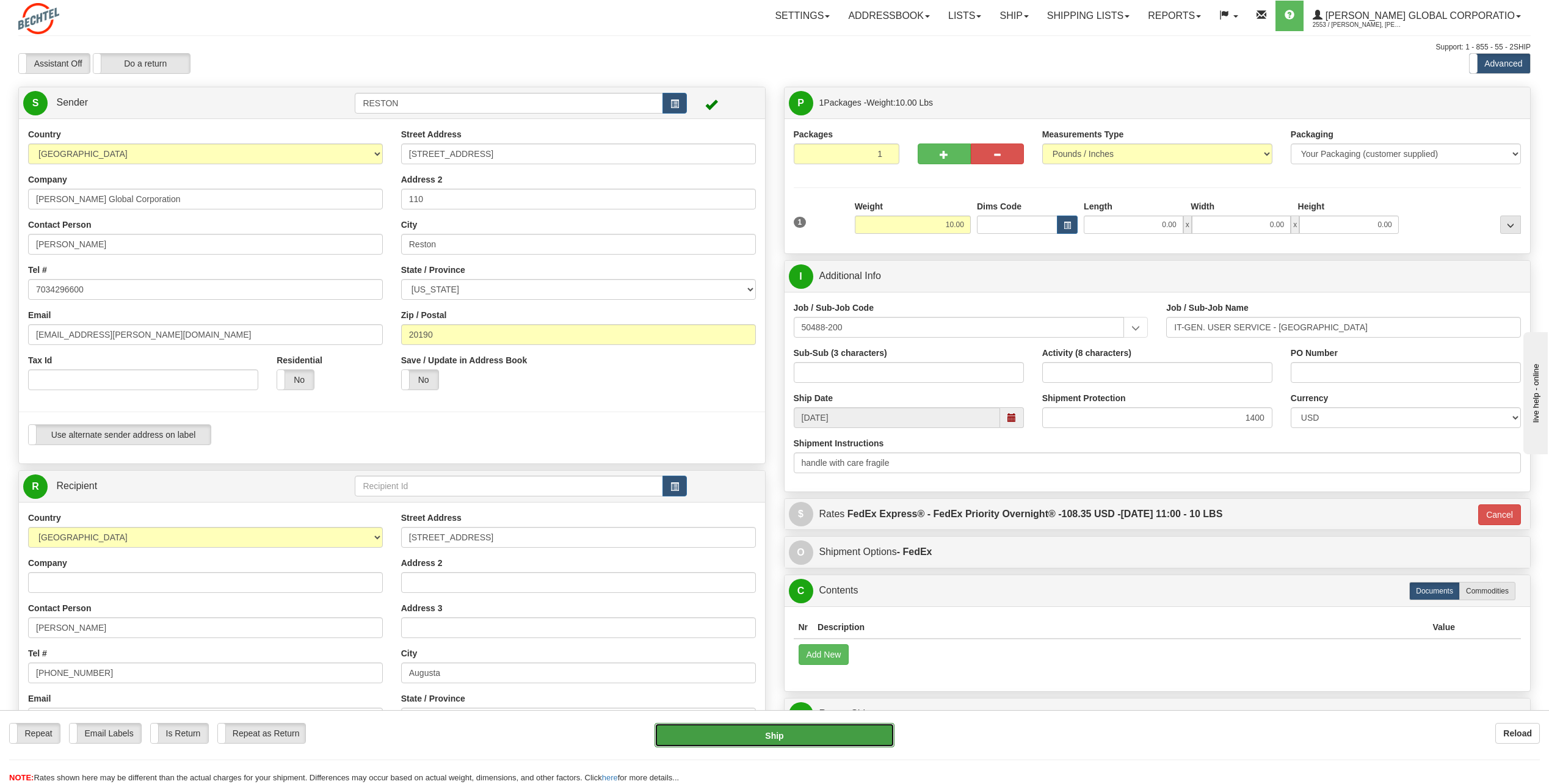
click at [801, 727] on button "Ship" at bounding box center [775, 735] width 240 height 24
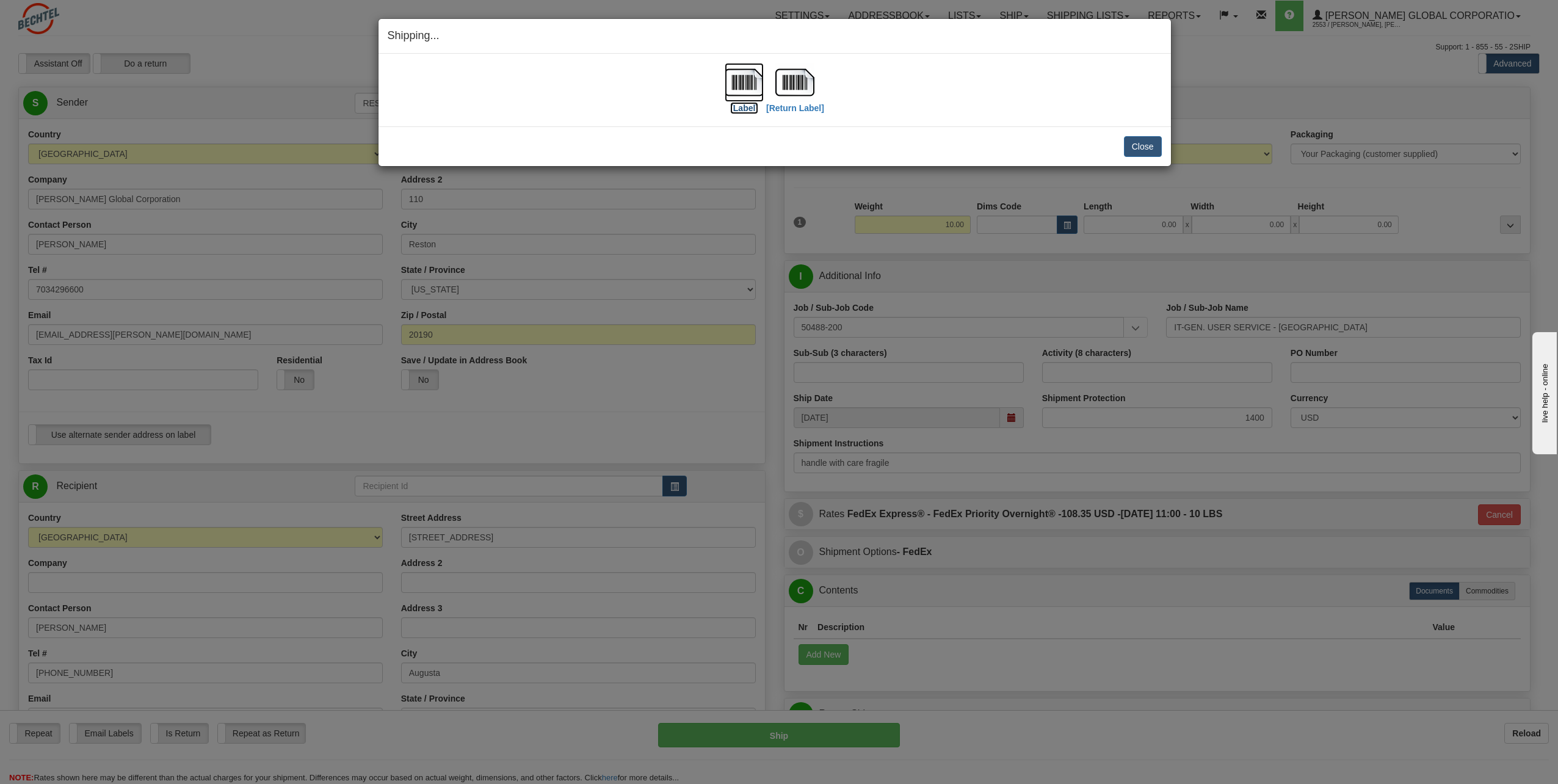
click at [748, 109] on label "[Label]" at bounding box center [744, 107] width 28 height 12
click at [802, 107] on label "[Return Label]" at bounding box center [795, 107] width 58 height 12
click at [1141, 141] on button "Close" at bounding box center [1143, 146] width 38 height 21
